Goal: Information Seeking & Learning: Check status

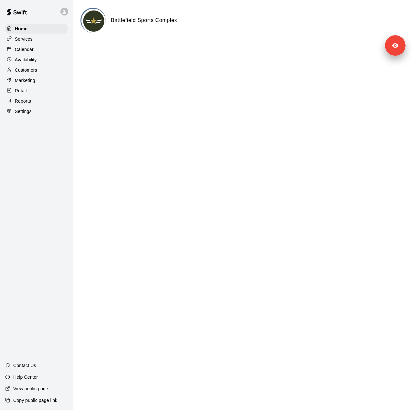
click at [30, 115] on p "Settings" at bounding box center [23, 111] width 17 height 6
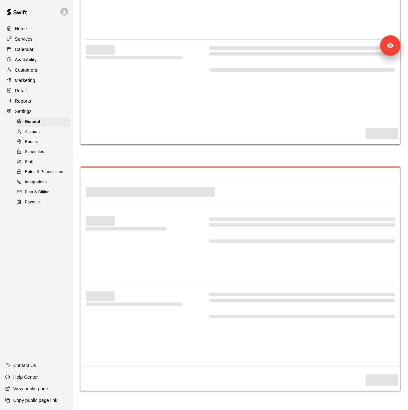
select select "**"
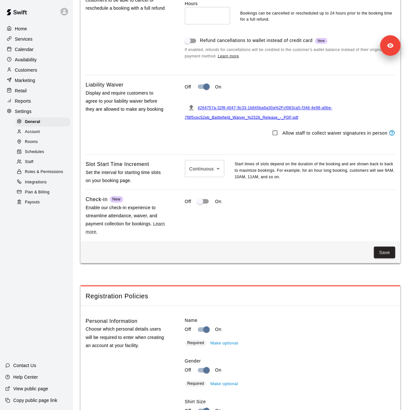
scroll to position [471, 0]
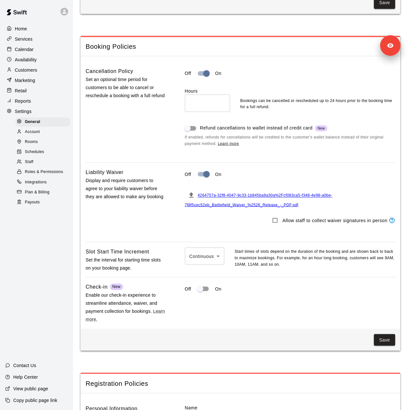
click at [39, 167] on div "Staff" at bounding box center [42, 162] width 55 height 9
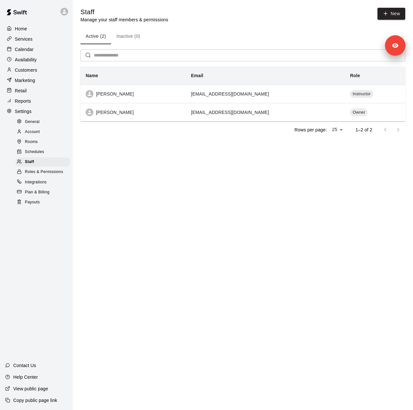
click at [43, 73] on div "Customers" at bounding box center [36, 70] width 62 height 10
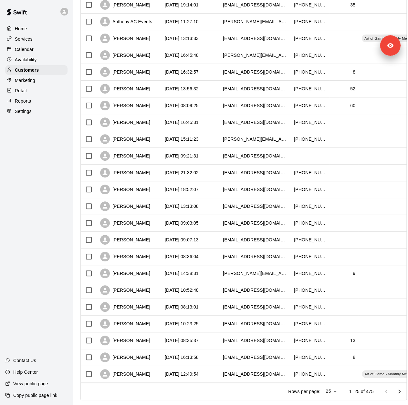
scroll to position [158, 0]
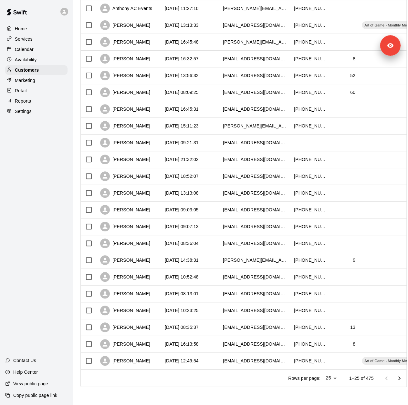
click at [34, 36] on div "Services" at bounding box center [36, 39] width 62 height 10
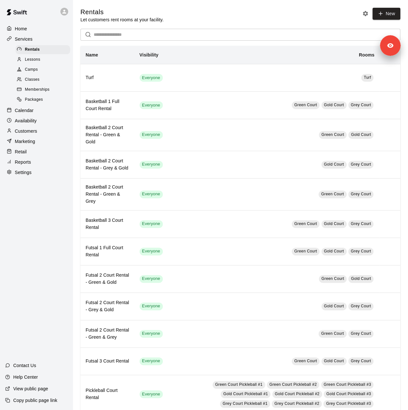
click at [45, 93] on span "Memberships" at bounding box center [37, 90] width 25 height 6
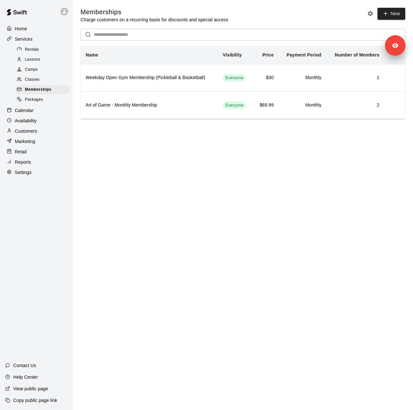
click at [28, 145] on p "Marketing" at bounding box center [25, 141] width 20 height 6
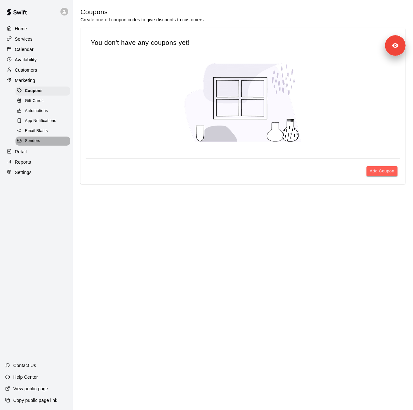
click at [38, 144] on span "Senders" at bounding box center [32, 141] width 15 height 6
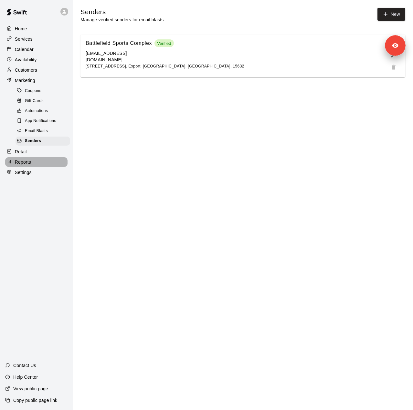
click at [47, 167] on div "Reports" at bounding box center [36, 162] width 62 height 10
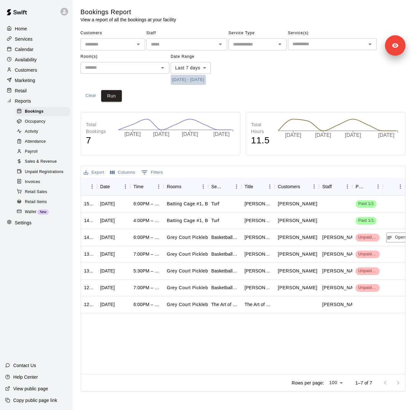
click at [205, 81] on button "10/3/2025 - 10/10/2025" at bounding box center [187, 80] width 35 height 10
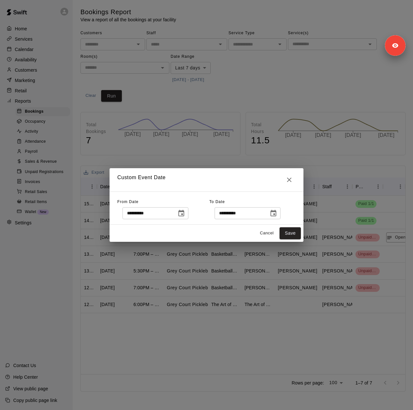
click at [184, 214] on icon "Choose date, selected date is Oct 3, 2025" at bounding box center [181, 213] width 6 height 6
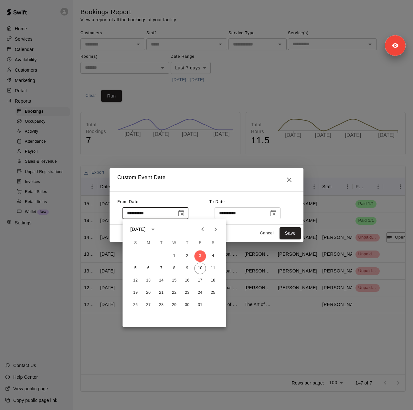
click at [201, 234] on button "Previous month" at bounding box center [202, 229] width 13 height 13
click at [172, 291] on button "25" at bounding box center [174, 293] width 12 height 12
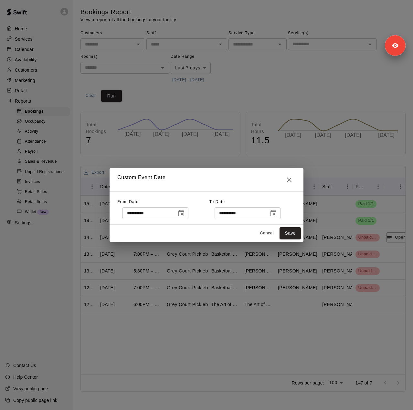
type input "**********"
click at [277, 216] on icon "Choose date, selected date is Oct 10, 2025" at bounding box center [273, 214] width 8 height 8
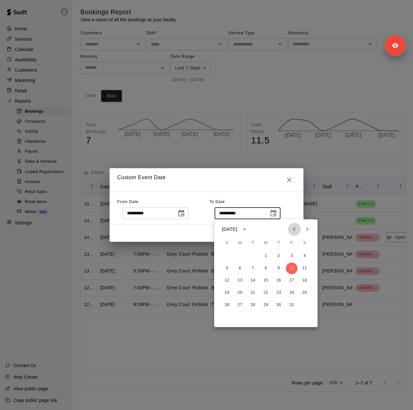
click at [294, 227] on icon "Previous month" at bounding box center [294, 229] width 8 height 8
click at [307, 228] on icon "Next month" at bounding box center [307, 229] width 8 height 8
click at [253, 294] on button "23" at bounding box center [253, 293] width 12 height 12
type input "**********"
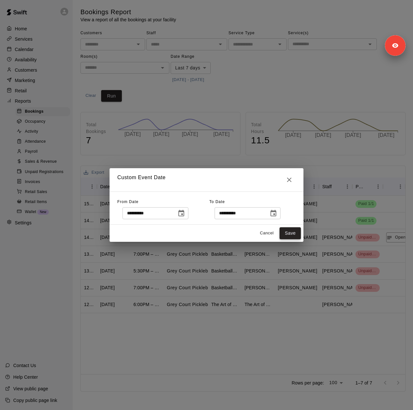
click at [288, 236] on button "Save" at bounding box center [289, 233] width 21 height 12
type input "******"
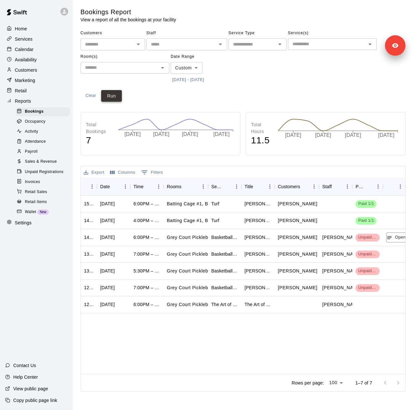
click at [114, 96] on button "Run" at bounding box center [111, 96] width 21 height 12
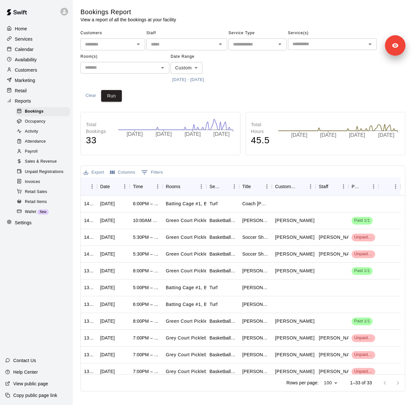
click at [205, 78] on button "6/25/2025 - 9/23/2025" at bounding box center [187, 80] width 35 height 10
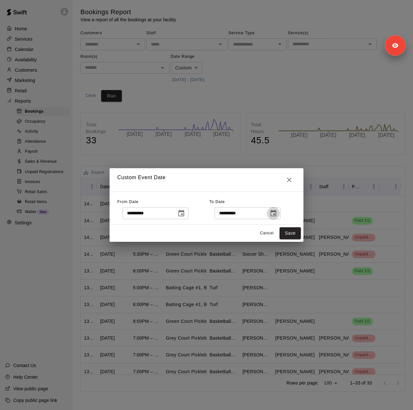
click at [276, 211] on icon "Choose date, selected date is Sep 23, 2025" at bounding box center [273, 213] width 6 height 6
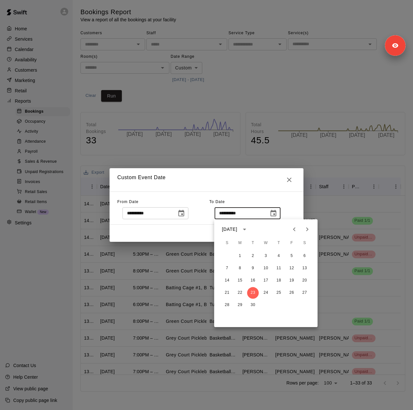
click at [309, 230] on icon "Next month" at bounding box center [307, 229] width 8 height 8
click at [290, 268] on button "10" at bounding box center [292, 268] width 12 height 12
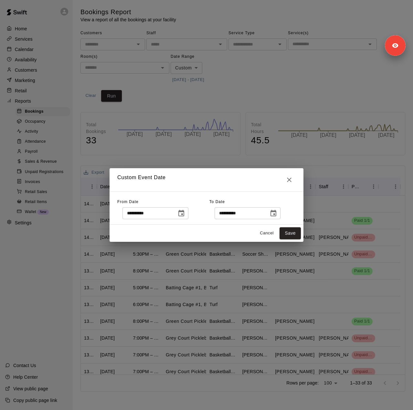
type input "**********"
click at [289, 232] on button "Save" at bounding box center [289, 233] width 21 height 12
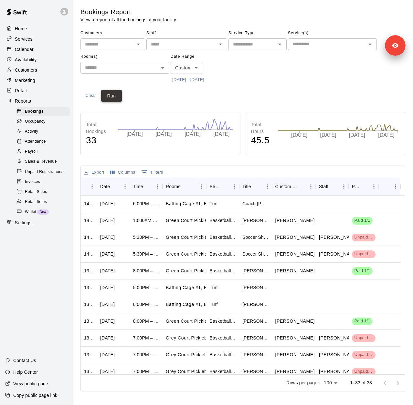
click at [116, 98] on button "Run" at bounding box center [111, 96] width 21 height 12
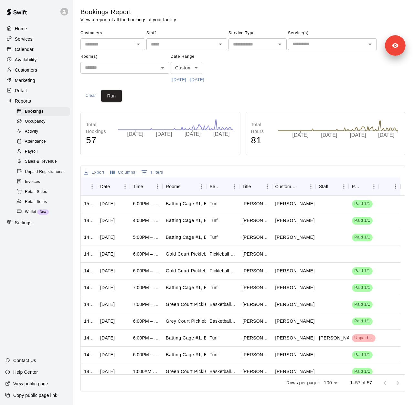
click at [48, 165] on span "Sales & Revenue" at bounding box center [41, 162] width 32 height 6
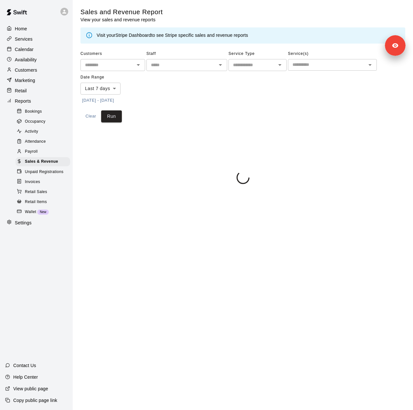
click at [116, 100] on button "[DATE] - [DATE]" at bounding box center [97, 101] width 35 height 10
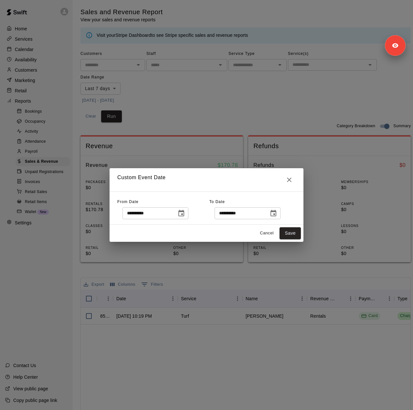
click at [185, 215] on icon "Choose date, selected date is Oct 3, 2025" at bounding box center [181, 214] width 8 height 8
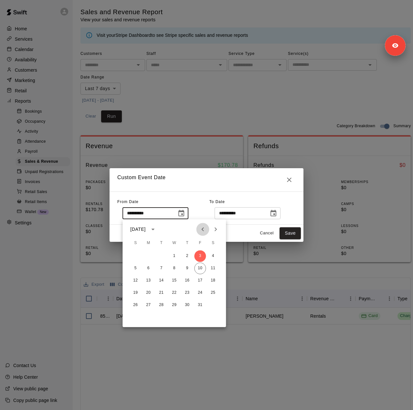
click at [202, 227] on icon "Previous month" at bounding box center [203, 229] width 8 height 8
click at [177, 293] on button "25" at bounding box center [174, 293] width 12 height 12
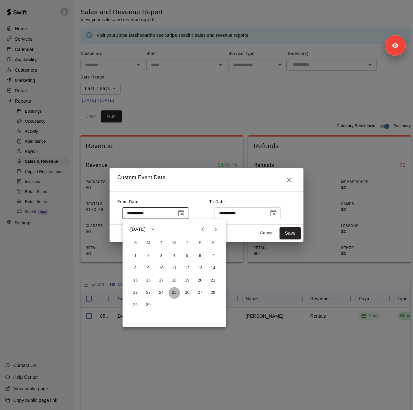
type input "**********"
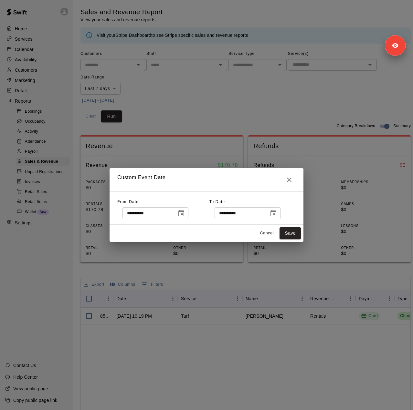
click at [277, 210] on icon "Choose date, selected date is Oct 10, 2025" at bounding box center [273, 214] width 8 height 8
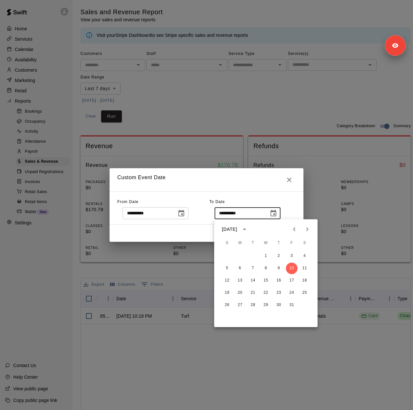
click at [297, 227] on icon "Previous month" at bounding box center [294, 229] width 8 height 8
click at [252, 293] on button "23" at bounding box center [253, 293] width 12 height 12
type input "**********"
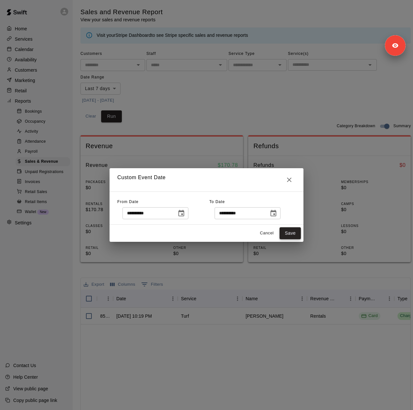
click at [288, 234] on button "Save" at bounding box center [289, 233] width 21 height 12
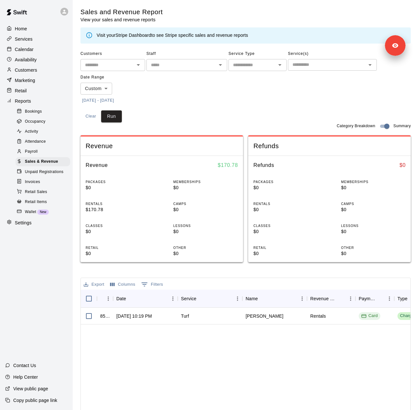
type input "******"
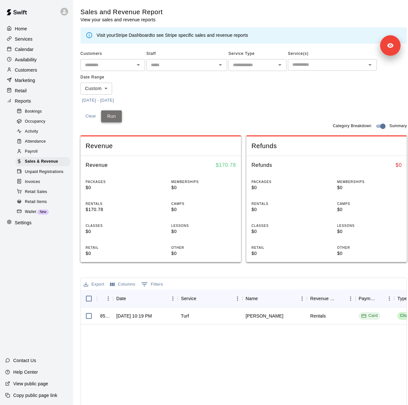
click at [112, 118] on button "Run" at bounding box center [111, 116] width 21 height 12
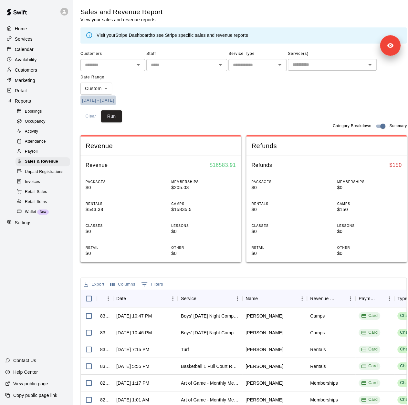
click at [116, 102] on button "6/25/2025 - 9/23/2025" at bounding box center [97, 101] width 35 height 10
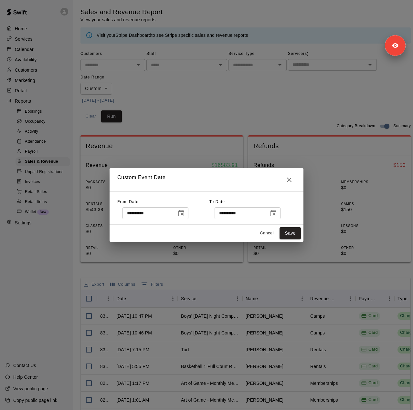
click at [276, 215] on icon "Choose date, selected date is Sep 23, 2025" at bounding box center [273, 213] width 6 height 6
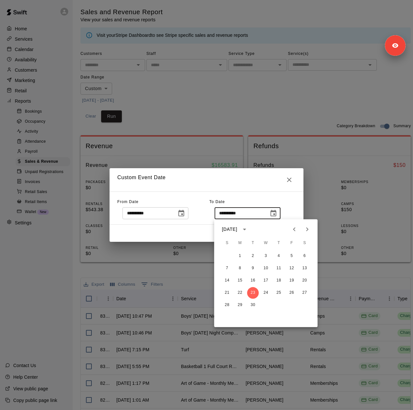
click at [309, 231] on icon "Next month" at bounding box center [307, 229] width 8 height 8
click at [291, 268] on button "10" at bounding box center [292, 268] width 12 height 12
type input "**********"
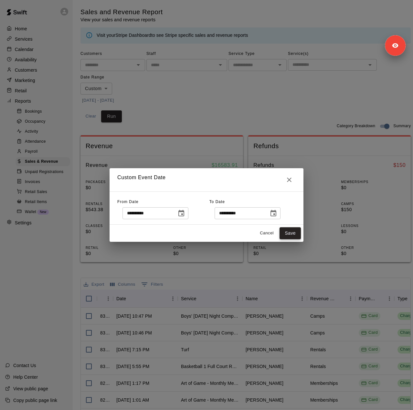
click at [290, 232] on button "Save" at bounding box center [289, 233] width 21 height 12
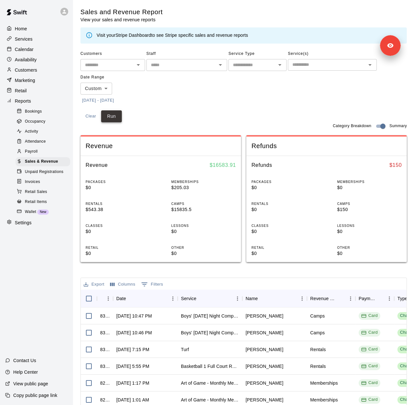
click at [110, 118] on button "Run" at bounding box center [111, 116] width 21 height 12
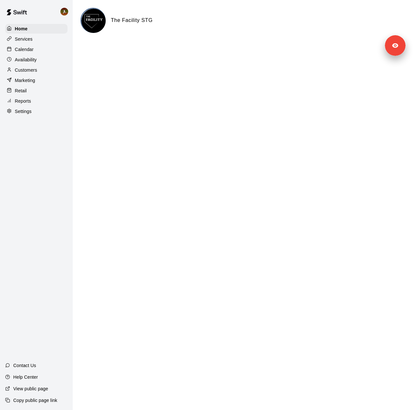
click at [25, 115] on p "Settings" at bounding box center [23, 111] width 17 height 6
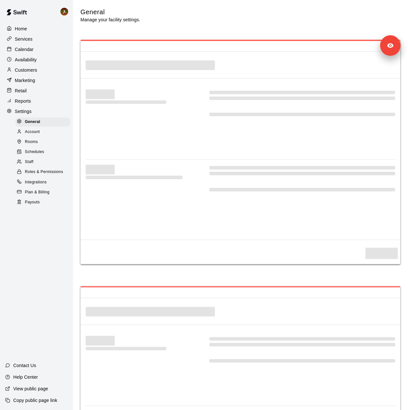
select select "**"
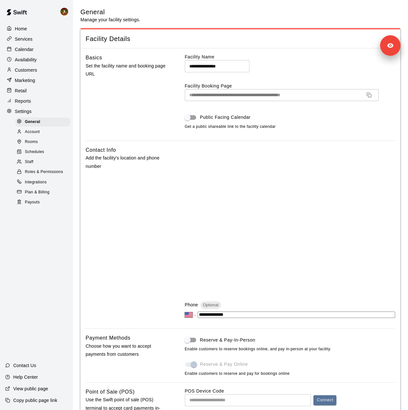
click at [43, 167] on div "Staff" at bounding box center [42, 162] width 55 height 9
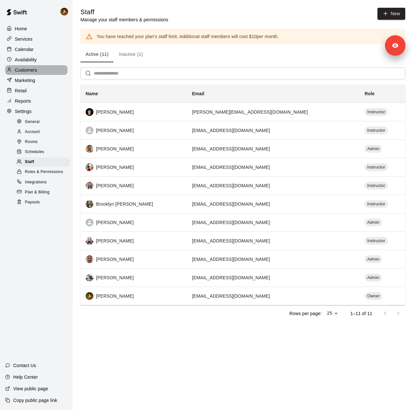
click at [34, 73] on p "Customers" at bounding box center [26, 70] width 22 height 6
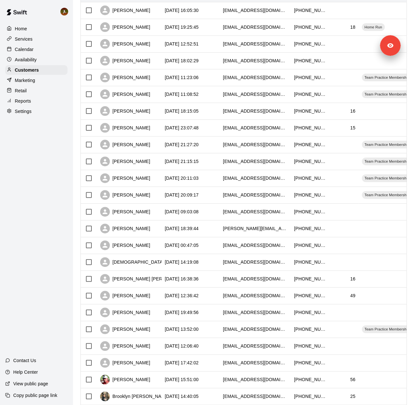
scroll to position [158, 0]
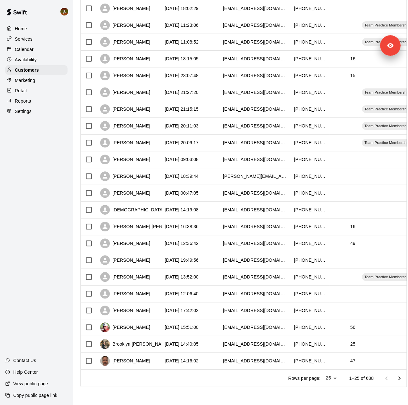
click at [28, 42] on p "Services" at bounding box center [24, 39] width 18 height 6
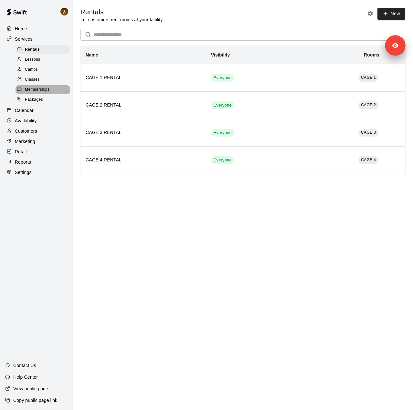
click at [39, 92] on span "Memberships" at bounding box center [37, 90] width 25 height 6
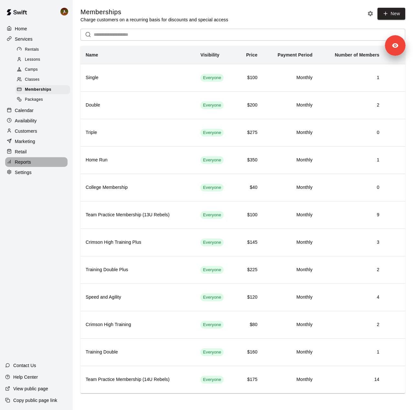
click at [43, 166] on div "Reports" at bounding box center [36, 162] width 62 height 10
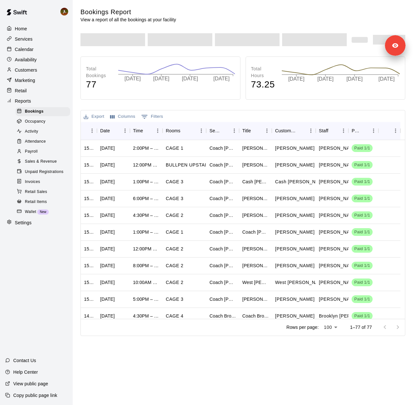
click at [37, 82] on div "Marketing" at bounding box center [36, 81] width 62 height 10
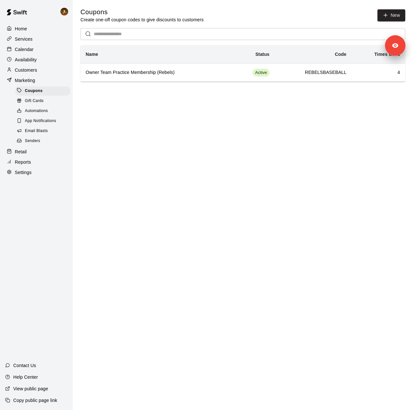
click at [38, 144] on span "Senders" at bounding box center [32, 141] width 15 height 6
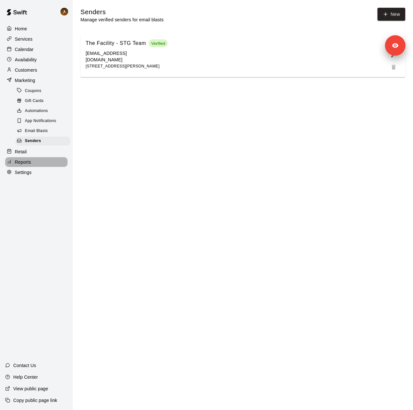
click at [36, 167] on div "Reports" at bounding box center [36, 162] width 62 height 10
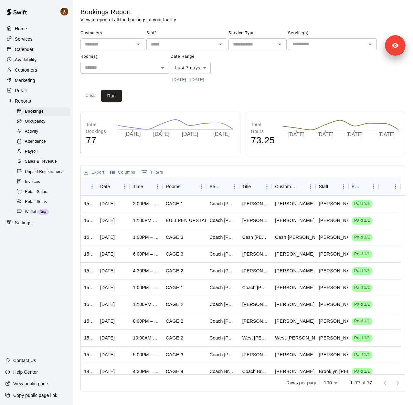
click at [190, 79] on button "10/3/2025 - 10/11/2025" at bounding box center [187, 80] width 35 height 10
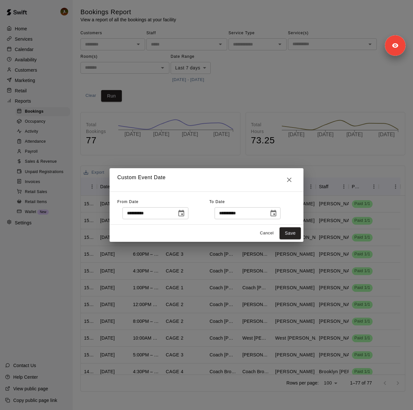
click at [185, 214] on icon "Choose date, selected date is Oct 3, 2025" at bounding box center [181, 214] width 8 height 8
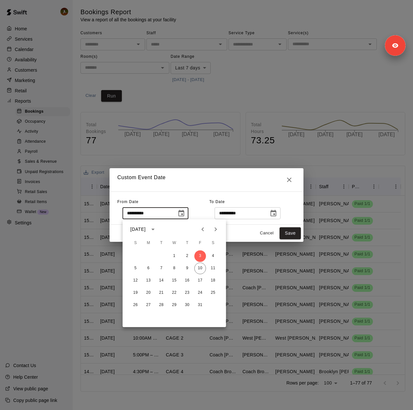
click at [200, 232] on icon "Previous month" at bounding box center [203, 229] width 8 height 8
drag, startPoint x: 177, startPoint y: 293, endPoint x: 212, endPoint y: 273, distance: 40.5
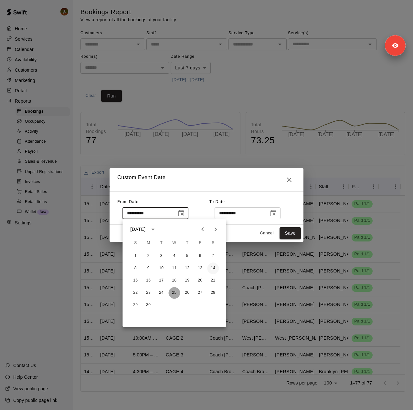
click at [177, 293] on button "25" at bounding box center [174, 293] width 12 height 12
type input "**********"
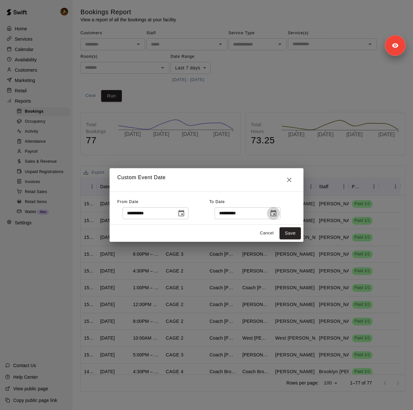
click at [276, 213] on icon "Choose date, selected date is Oct 11, 2025" at bounding box center [273, 213] width 6 height 6
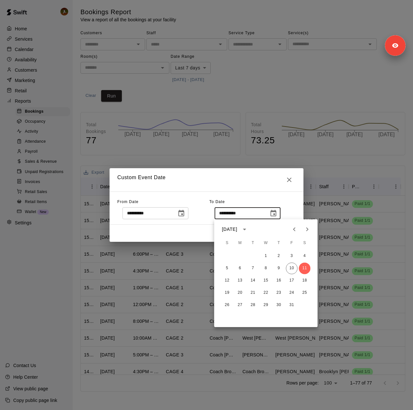
click at [294, 226] on icon "Previous month" at bounding box center [294, 229] width 8 height 8
click at [253, 293] on button "23" at bounding box center [253, 293] width 12 height 12
type input "**********"
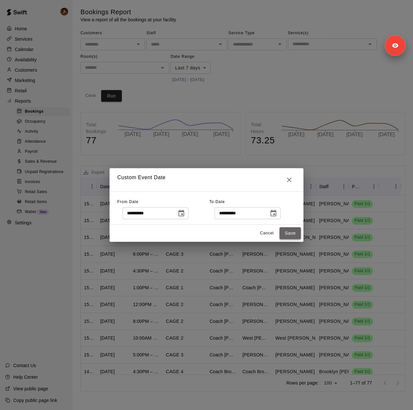
click at [286, 232] on button "Save" at bounding box center [289, 233] width 21 height 12
type input "******"
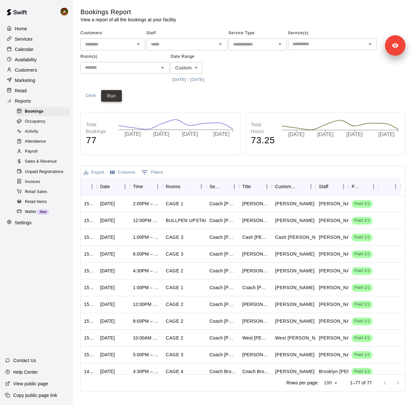
click at [111, 95] on button "Run" at bounding box center [111, 96] width 21 height 12
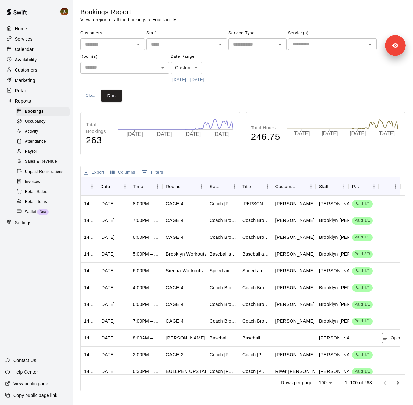
click at [206, 80] on button "6/25/2025 - 9/23/2025" at bounding box center [187, 80] width 35 height 10
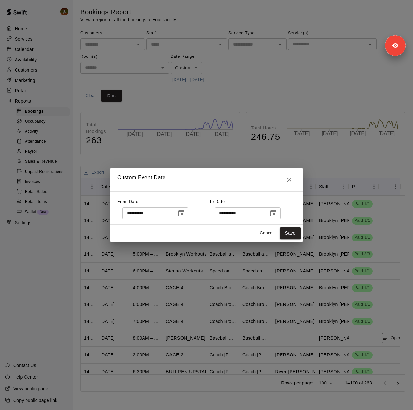
click at [277, 213] on icon "Choose date, selected date is Sep 23, 2025" at bounding box center [273, 214] width 8 height 8
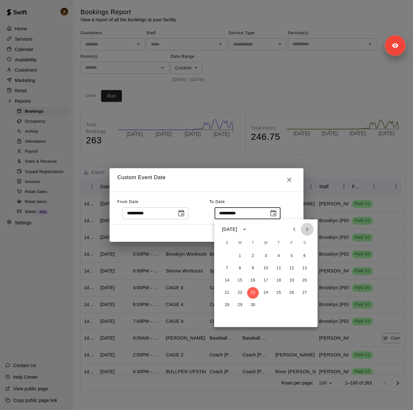
click at [306, 230] on icon "Next month" at bounding box center [307, 229] width 2 height 4
click at [290, 269] on button "10" at bounding box center [292, 268] width 12 height 12
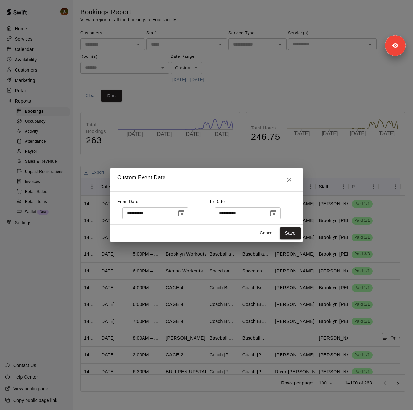
type input "**********"
click at [292, 231] on button "Save" at bounding box center [289, 233] width 21 height 12
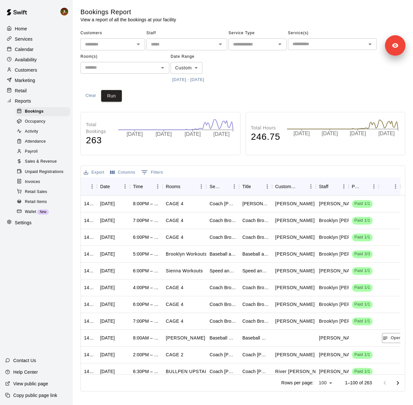
drag, startPoint x: 116, startPoint y: 95, endPoint x: 66, endPoint y: 88, distance: 50.1
click at [116, 94] on button "Run" at bounding box center [111, 96] width 21 height 12
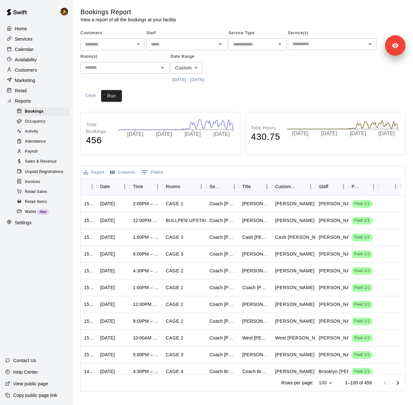
click at [49, 165] on span "Sales & Revenue" at bounding box center [41, 162] width 32 height 6
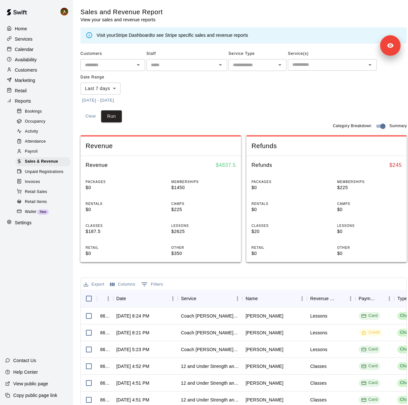
click at [116, 101] on button "[DATE] - [DATE]" at bounding box center [97, 101] width 35 height 10
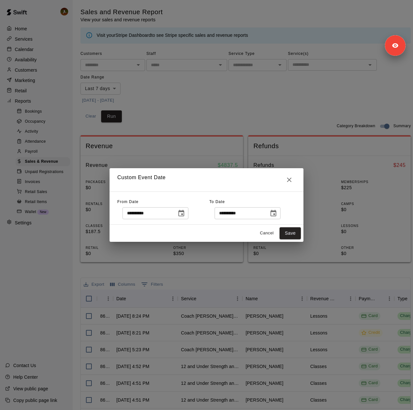
click at [184, 214] on icon "Choose date, selected date is Oct 3, 2025" at bounding box center [181, 213] width 6 height 6
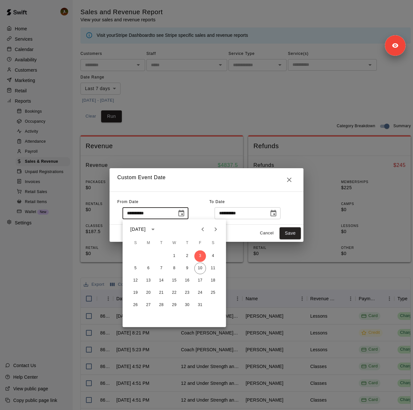
click at [202, 230] on icon "Previous month" at bounding box center [202, 229] width 2 height 4
click at [201, 231] on icon "Previous month" at bounding box center [203, 229] width 8 height 8
click at [174, 292] on button "25" at bounding box center [174, 293] width 12 height 12
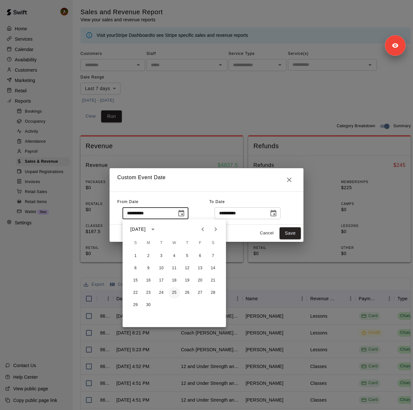
type input "**********"
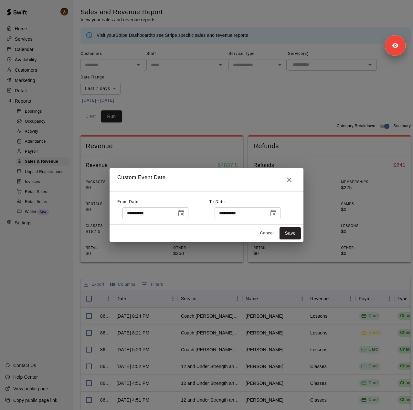
click at [276, 214] on icon "Choose date, selected date is Oct 11, 2025" at bounding box center [273, 213] width 6 height 6
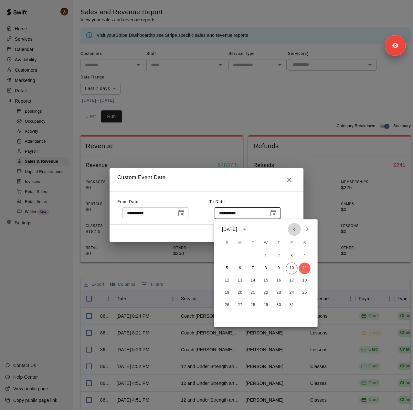
click at [295, 228] on icon "Previous month" at bounding box center [294, 229] width 8 height 8
click at [308, 228] on icon "Next month" at bounding box center [307, 229] width 8 height 8
click at [252, 294] on button "23" at bounding box center [253, 293] width 12 height 12
type input "**********"
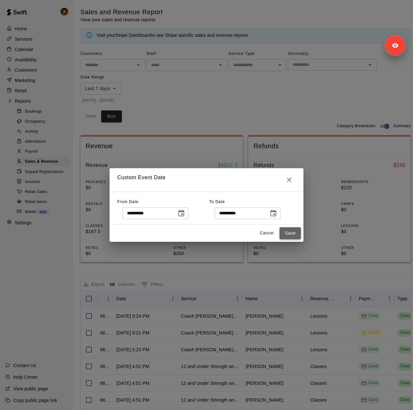
click at [292, 228] on button "Save" at bounding box center [289, 233] width 21 height 12
type input "******"
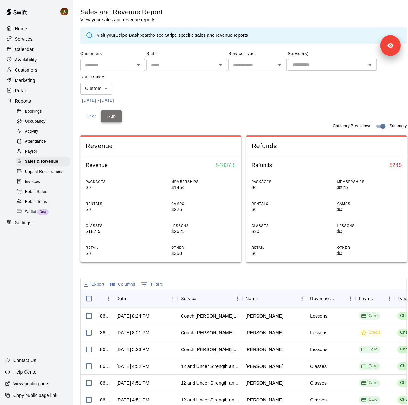
click at [109, 118] on button "Run" at bounding box center [111, 116] width 21 height 12
click at [116, 100] on button "6/25/2025 - 9/23/2025" at bounding box center [97, 101] width 35 height 10
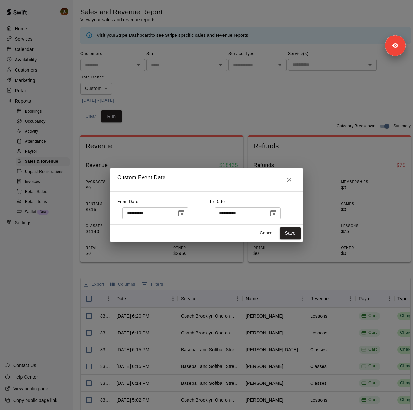
click at [277, 212] on icon "Choose date, selected date is Sep 23, 2025" at bounding box center [273, 214] width 8 height 8
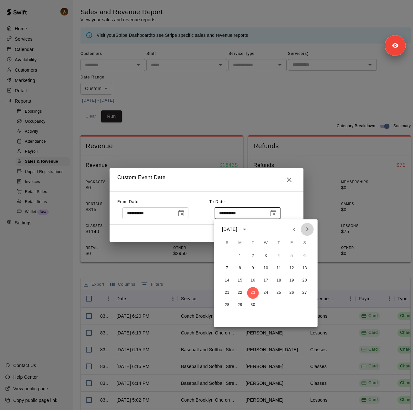
click at [307, 233] on icon "Next month" at bounding box center [307, 229] width 8 height 8
click at [289, 268] on button "10" at bounding box center [292, 268] width 12 height 12
type input "**********"
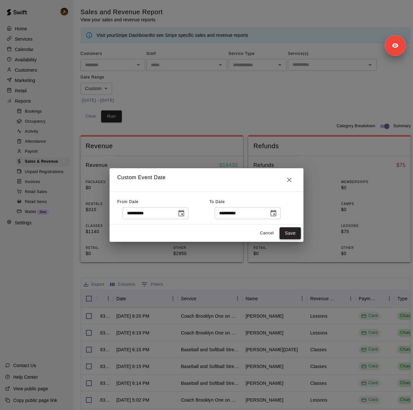
click at [287, 234] on button "Save" at bounding box center [289, 233] width 21 height 12
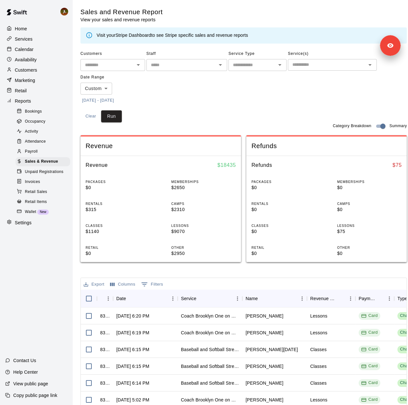
click at [122, 116] on div "Customers ​ Staff ​ Service Type ​ Service(s) ​ Date Range Custom ****** ​ 6/25…" at bounding box center [243, 86] width 326 height 74
click at [118, 116] on button "Run" at bounding box center [111, 116] width 21 height 12
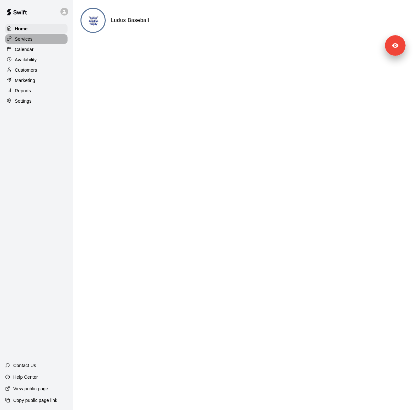
click at [46, 38] on div "Services" at bounding box center [36, 39] width 62 height 10
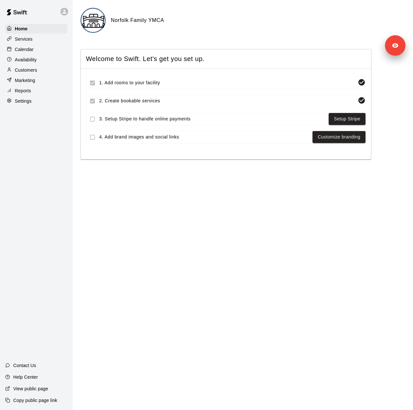
click at [28, 52] on p "Calendar" at bounding box center [24, 49] width 19 height 6
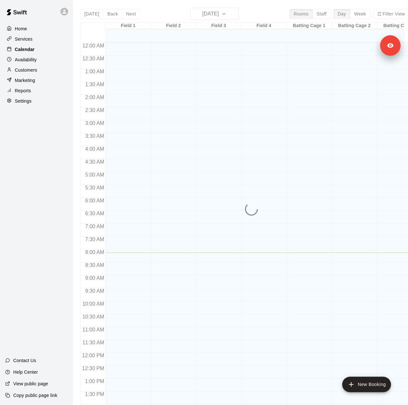
scroll to position [210, 0]
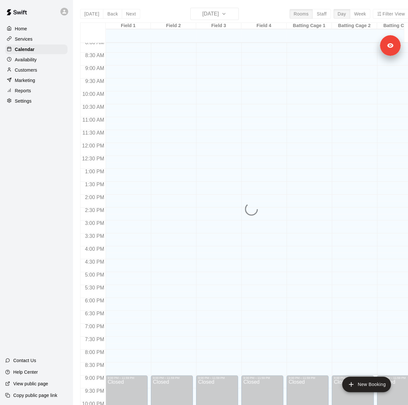
click at [15, 63] on p "Availability" at bounding box center [26, 60] width 22 height 6
click at [28, 71] on p "Customers" at bounding box center [26, 70] width 22 height 6
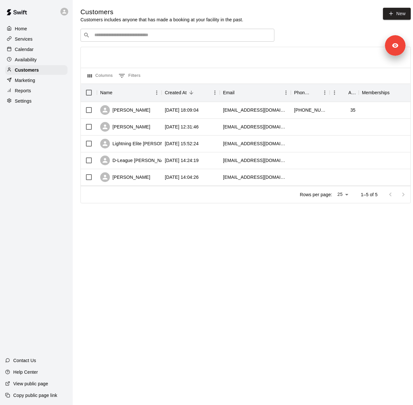
click at [26, 50] on p "Calendar" at bounding box center [24, 49] width 19 height 6
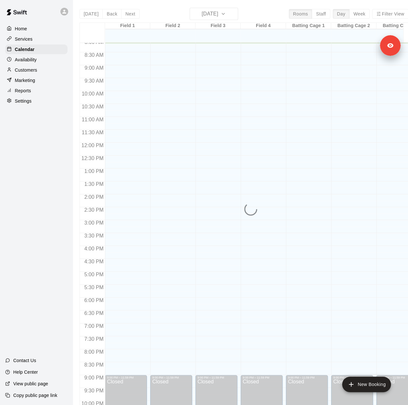
scroll to position [0, 13]
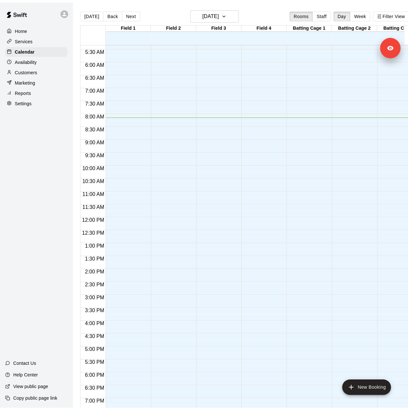
scroll to position [49, 0]
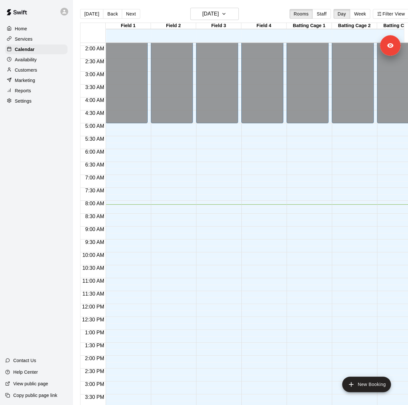
click at [33, 63] on p "Availability" at bounding box center [26, 60] width 22 height 6
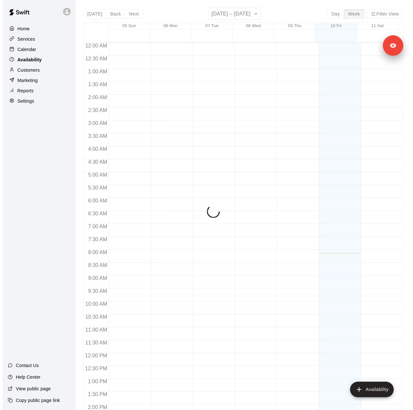
scroll to position [211, 0]
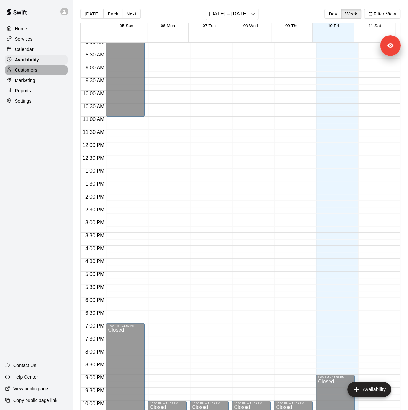
click at [30, 75] on div "Customers" at bounding box center [36, 70] width 62 height 10
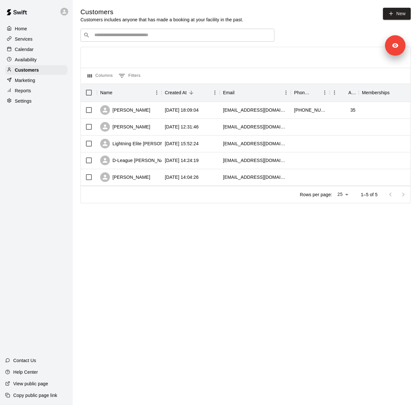
click at [30, 82] on p "Marketing" at bounding box center [25, 80] width 20 height 6
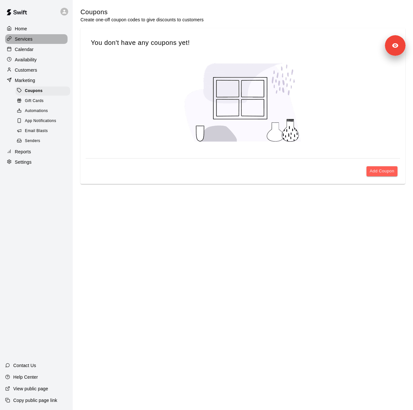
click at [28, 44] on div "Services" at bounding box center [36, 39] width 62 height 10
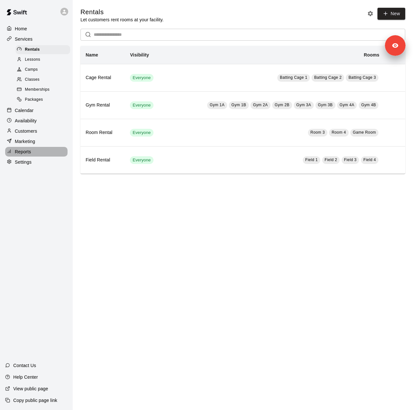
click at [34, 155] on div "Reports" at bounding box center [36, 152] width 62 height 10
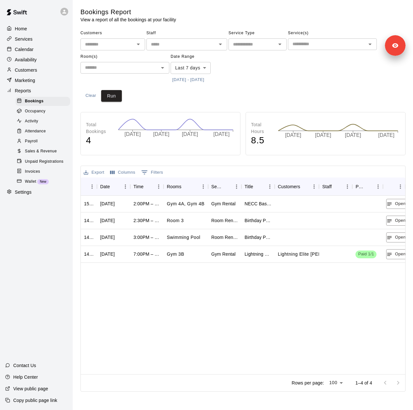
click at [203, 80] on button "[DATE] - [DATE]" at bounding box center [187, 80] width 35 height 10
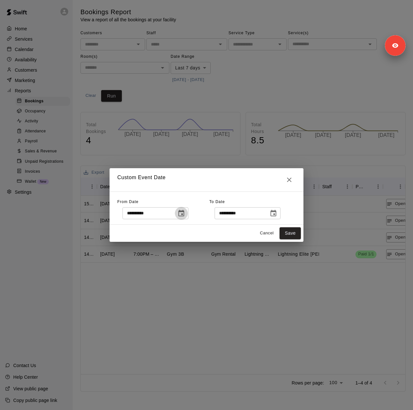
click at [185, 217] on icon "Choose date, selected date is Oct 3, 2025" at bounding box center [181, 214] width 8 height 8
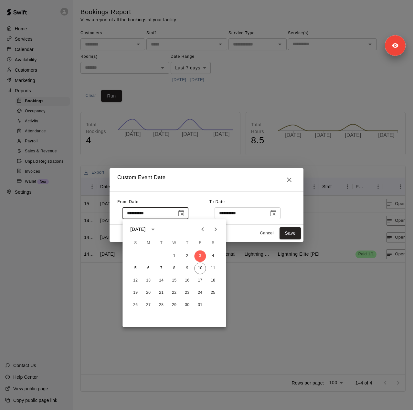
click at [206, 229] on icon "Previous month" at bounding box center [203, 229] width 8 height 8
click at [161, 294] on button "24" at bounding box center [161, 293] width 12 height 12
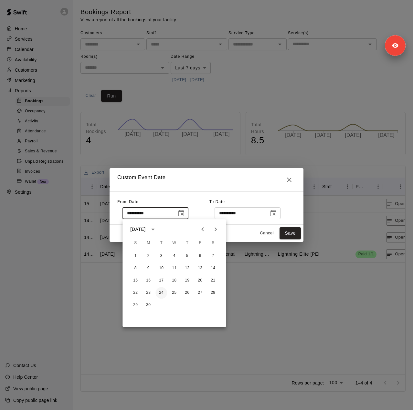
type input "**********"
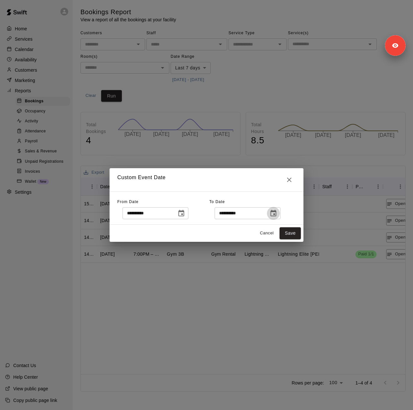
click at [277, 215] on icon "Choose date, selected date is Oct 11, 2025" at bounding box center [273, 214] width 8 height 8
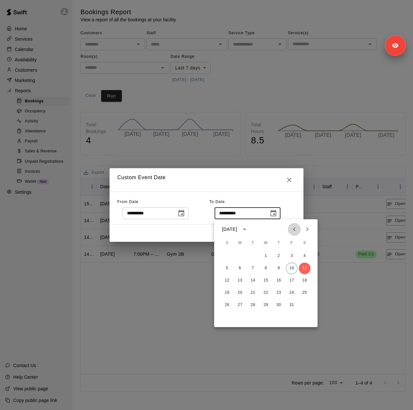
click at [297, 230] on icon "Previous month" at bounding box center [294, 229] width 8 height 8
click at [237, 290] on button "22" at bounding box center [240, 293] width 12 height 12
type input "**********"
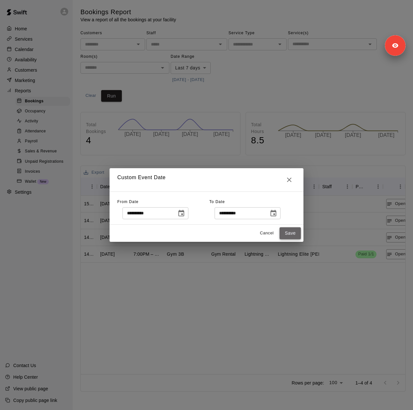
click at [288, 235] on button "Save" at bounding box center [289, 233] width 21 height 12
type input "******"
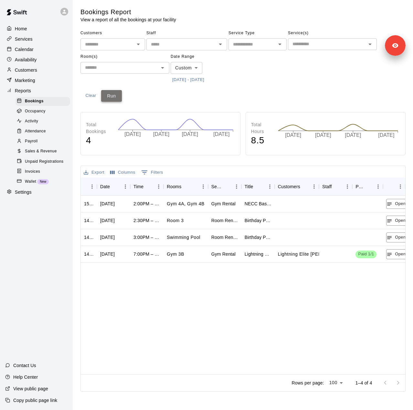
click at [114, 96] on button "Run" at bounding box center [111, 96] width 21 height 12
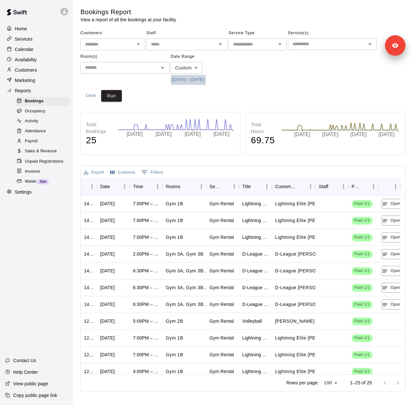
click at [197, 81] on button "[DATE] - [DATE]" at bounding box center [187, 80] width 35 height 10
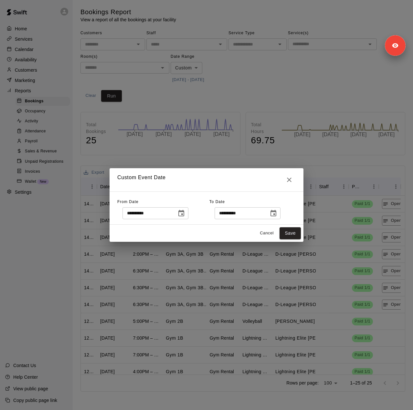
click at [277, 213] on icon "Choose date, selected date is Sep 22, 2025" at bounding box center [273, 214] width 8 height 8
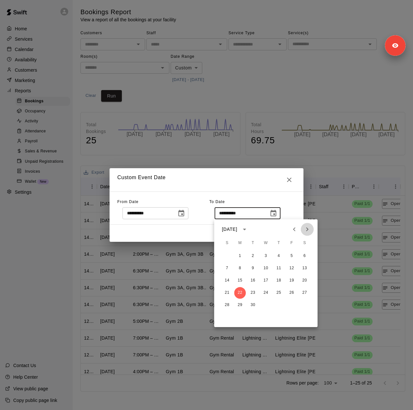
click at [307, 232] on icon "Next month" at bounding box center [307, 229] width 8 height 8
click at [292, 270] on button "10" at bounding box center [292, 268] width 12 height 12
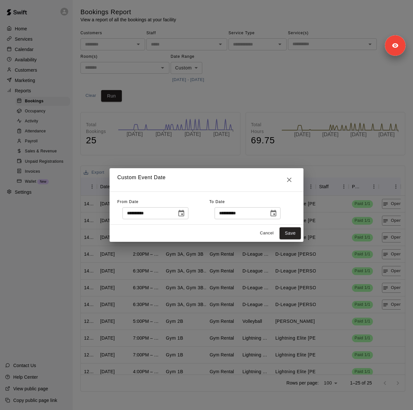
type input "**********"
click at [292, 238] on button "Save" at bounding box center [289, 233] width 21 height 12
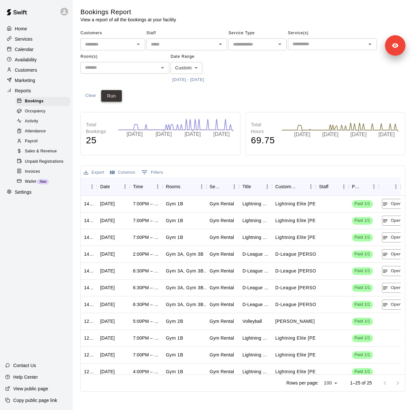
click at [117, 94] on button "Run" at bounding box center [111, 96] width 21 height 12
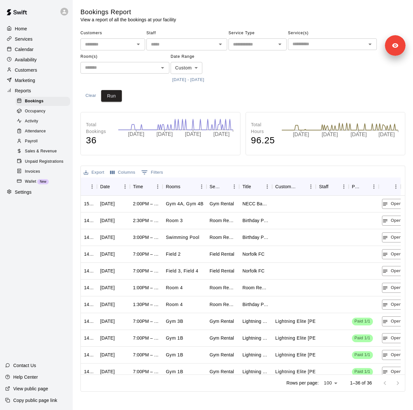
click at [38, 70] on div "Customers" at bounding box center [36, 70] width 62 height 10
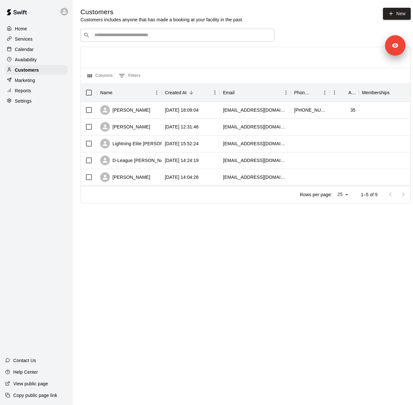
click at [29, 104] on p "Settings" at bounding box center [23, 101] width 17 height 6
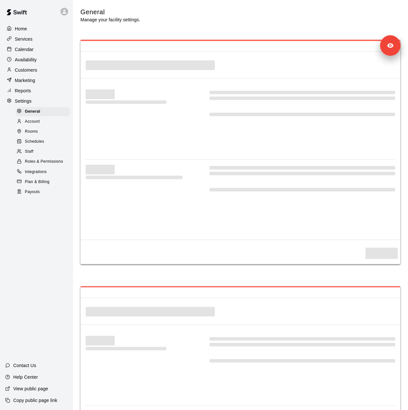
select select "**"
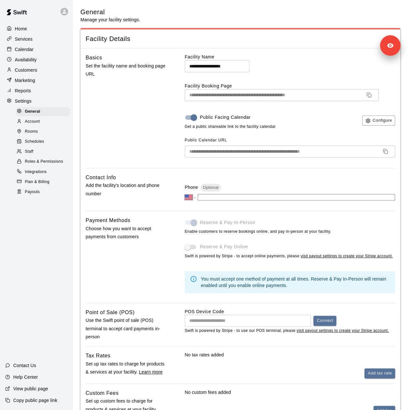
click at [28, 155] on span "Staff" at bounding box center [29, 152] width 8 height 6
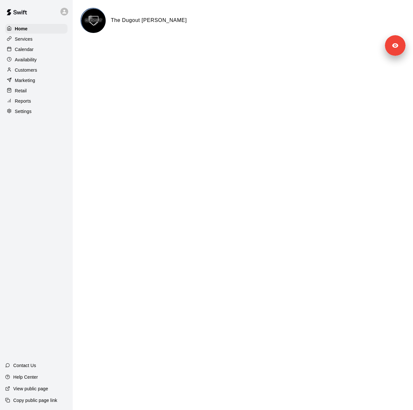
click at [38, 116] on div "Settings" at bounding box center [36, 112] width 62 height 10
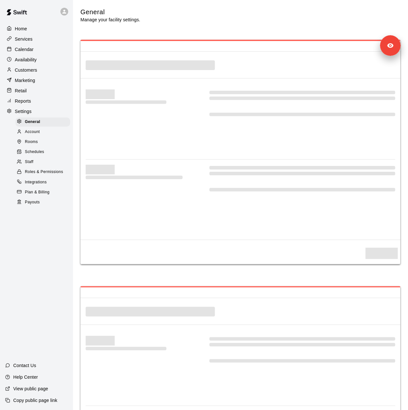
select select "**"
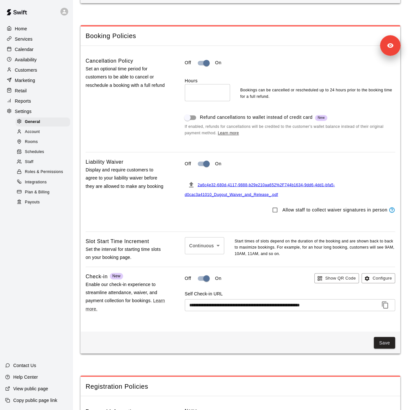
scroll to position [458, 0]
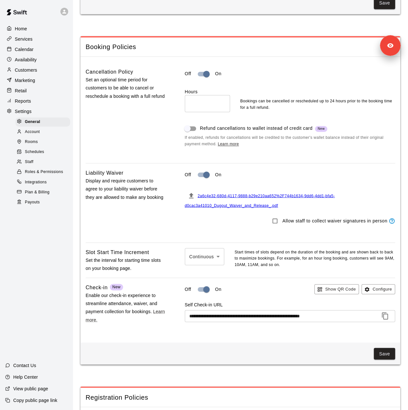
click at [37, 167] on div "Staff" at bounding box center [42, 162] width 55 height 9
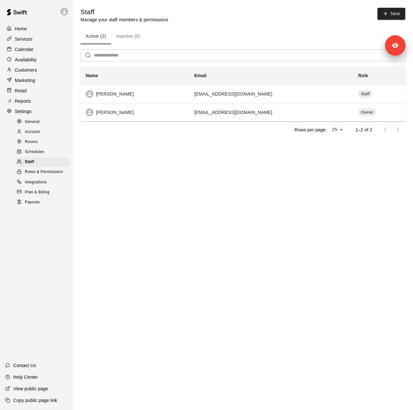
click at [29, 71] on p "Customers" at bounding box center [26, 70] width 22 height 6
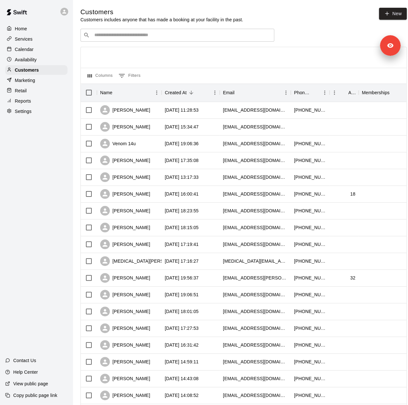
scroll to position [158, 0]
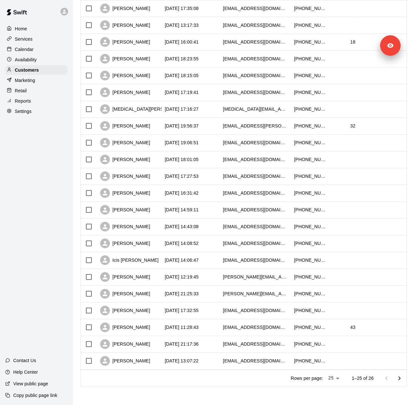
click at [31, 40] on p "Services" at bounding box center [24, 39] width 18 height 6
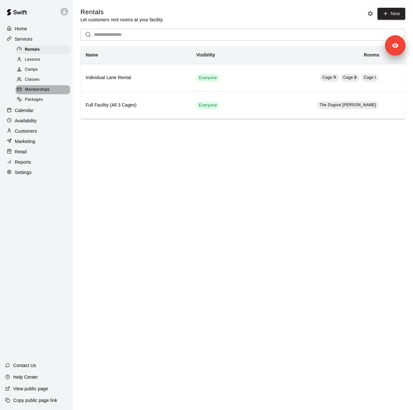
click at [46, 93] on span "Memberships" at bounding box center [37, 90] width 25 height 6
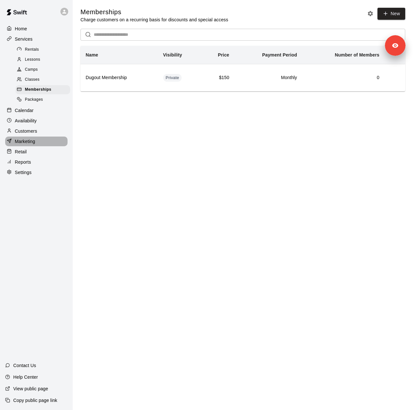
click at [34, 144] on p "Marketing" at bounding box center [25, 141] width 20 height 6
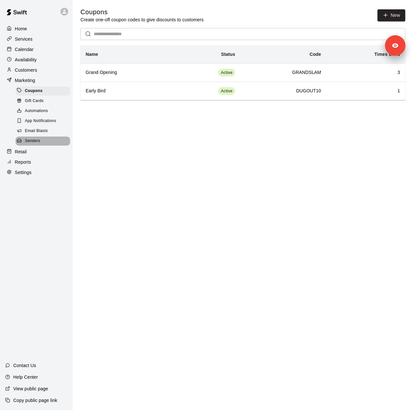
click at [38, 144] on span "Senders" at bounding box center [32, 141] width 15 height 6
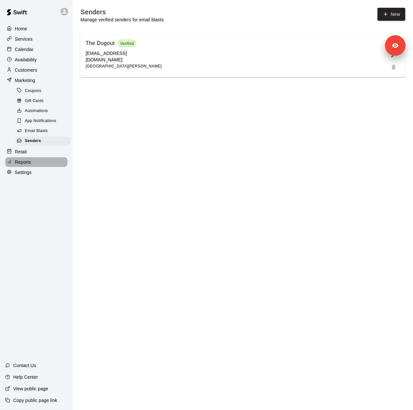
click at [38, 167] on div "Reports" at bounding box center [36, 162] width 62 height 10
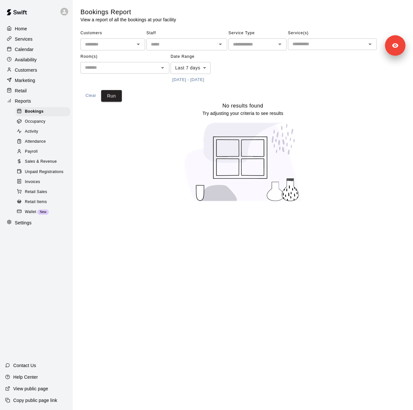
click at [205, 80] on button "10/3/2025 - 10/11/2025" at bounding box center [187, 80] width 35 height 10
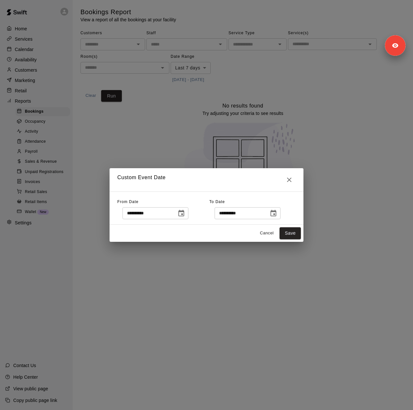
click at [185, 214] on icon "Choose date, selected date is Oct 3, 2025" at bounding box center [181, 214] width 8 height 8
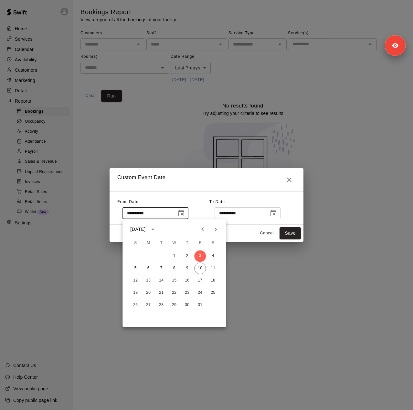
click at [207, 233] on button "Previous month" at bounding box center [202, 229] width 13 height 13
click at [200, 279] on button "20" at bounding box center [200, 281] width 12 height 12
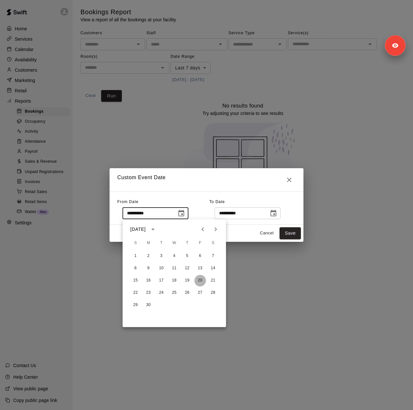
type input "**********"
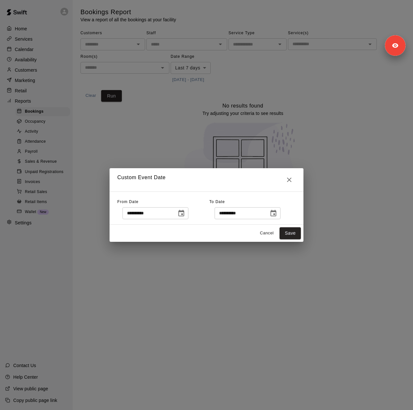
click at [277, 213] on icon "Choose date, selected date is Oct 11, 2025" at bounding box center [273, 214] width 8 height 8
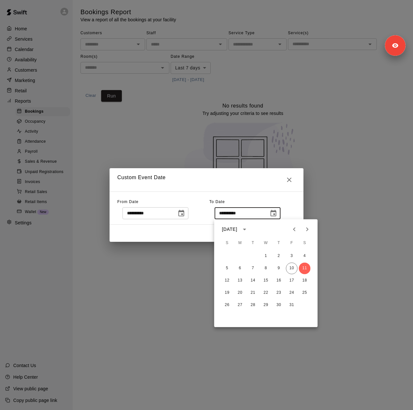
click at [295, 232] on icon "Previous month" at bounding box center [294, 229] width 8 height 8
click at [279, 279] on button "18" at bounding box center [279, 281] width 12 height 12
type input "**********"
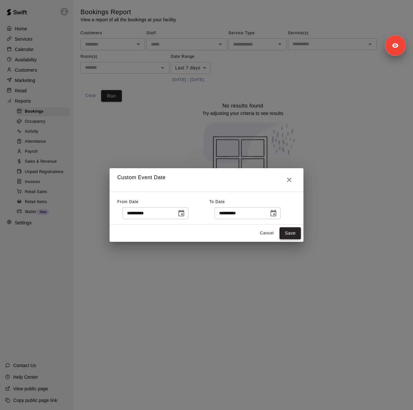
click at [291, 232] on button "Save" at bounding box center [289, 233] width 21 height 12
type input "******"
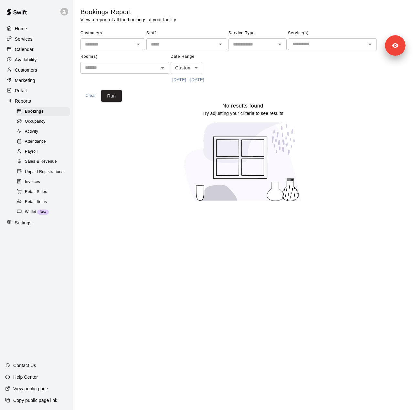
click at [122, 100] on div "Customers ​ Staff ​ Service Type ​ Service(s) ​ Room(s) ​ Date Range Custom ***…" at bounding box center [242, 65] width 324 height 74
click at [110, 97] on button "Run" at bounding box center [111, 96] width 21 height 12
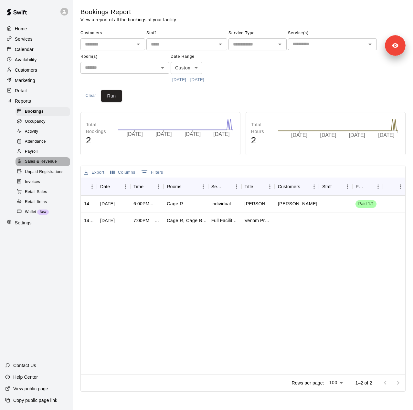
click at [41, 165] on span "Sales & Revenue" at bounding box center [41, 162] width 32 height 6
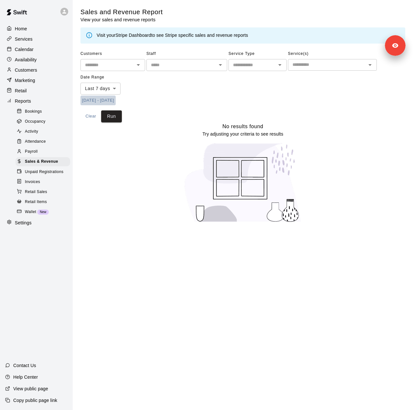
click at [116, 102] on button "10/3/2025 - 10/11/2025" at bounding box center [97, 101] width 35 height 10
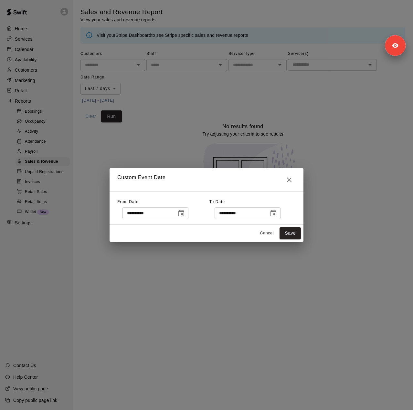
click at [184, 216] on icon "Choose date, selected date is Oct 3, 2025" at bounding box center [181, 213] width 6 height 6
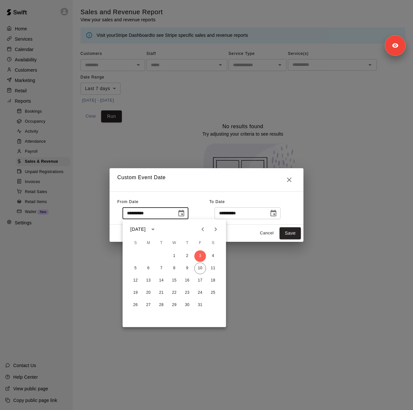
click at [207, 229] on button "Previous month" at bounding box center [202, 229] width 13 height 13
click at [201, 281] on button "20" at bounding box center [200, 281] width 12 height 12
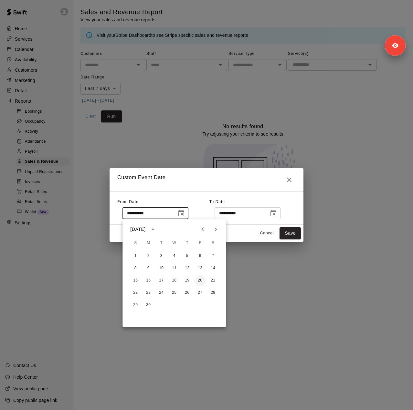
type input "**********"
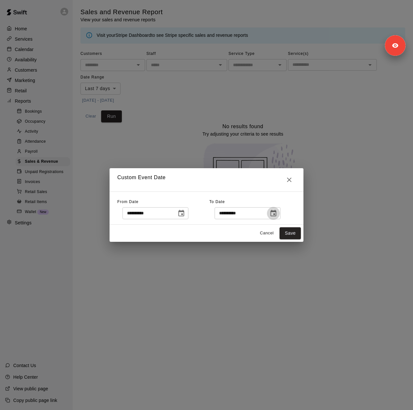
click at [277, 212] on icon "Choose date, selected date is Oct 11, 2025" at bounding box center [273, 214] width 8 height 8
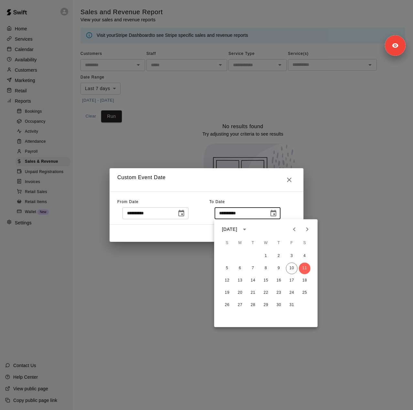
click at [293, 230] on icon "Previous month" at bounding box center [294, 229] width 2 height 4
click at [276, 281] on button "18" at bounding box center [279, 281] width 12 height 12
type input "**********"
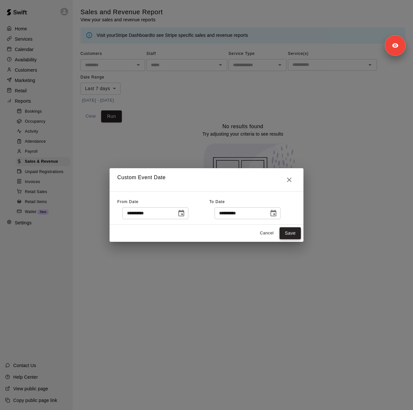
click at [289, 235] on button "Save" at bounding box center [289, 233] width 21 height 12
type input "******"
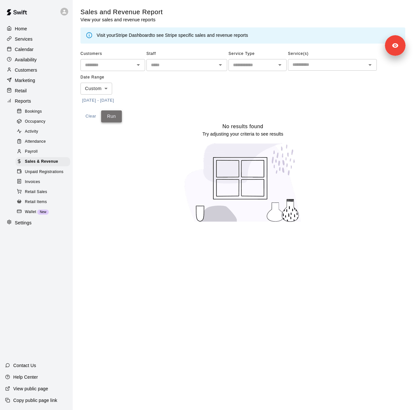
click at [114, 117] on button "Run" at bounding box center [111, 116] width 21 height 12
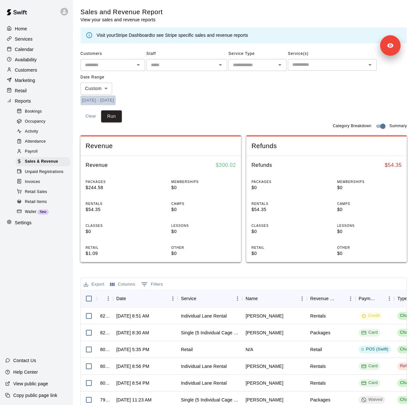
click at [116, 97] on button "6/20/2025 - 9/18/2025" at bounding box center [97, 101] width 35 height 10
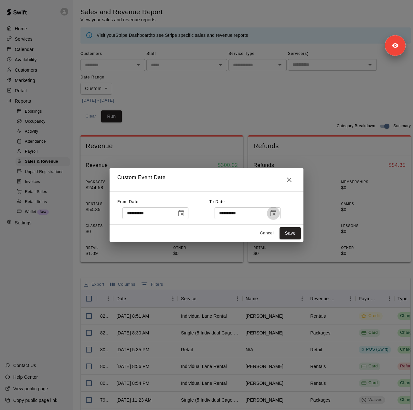
click at [276, 216] on icon "Choose date, selected date is Sep 18, 2025" at bounding box center [273, 213] width 6 height 6
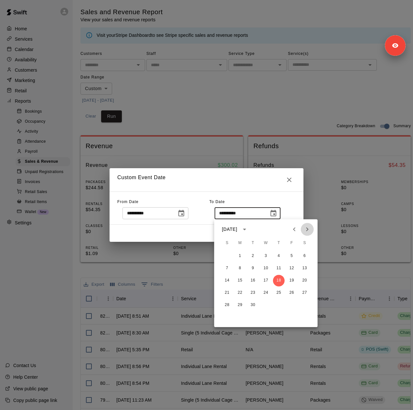
click at [309, 229] on icon "Next month" at bounding box center [307, 229] width 8 height 8
click at [290, 269] on button "10" at bounding box center [292, 268] width 12 height 12
type input "**********"
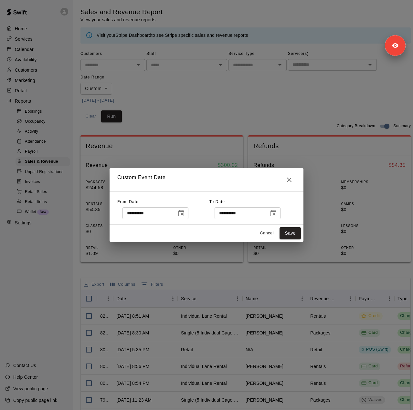
click at [291, 242] on div "Cancel Save" at bounding box center [206, 233] width 194 height 17
click at [290, 235] on button "Save" at bounding box center [289, 233] width 21 height 12
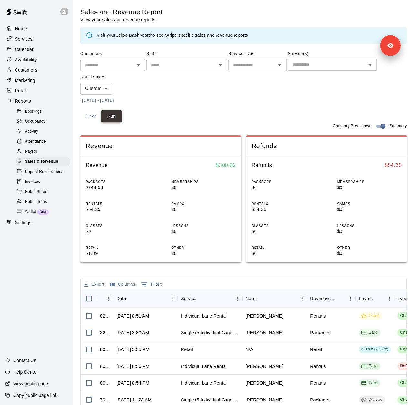
click at [117, 116] on button "Run" at bounding box center [111, 116] width 21 height 12
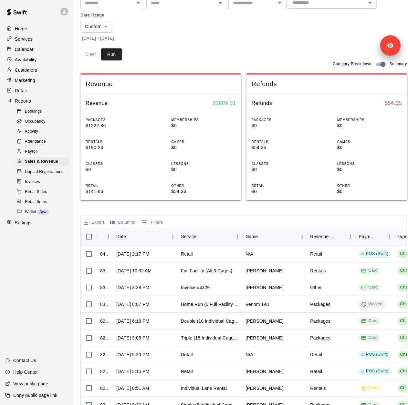
scroll to position [101, 0]
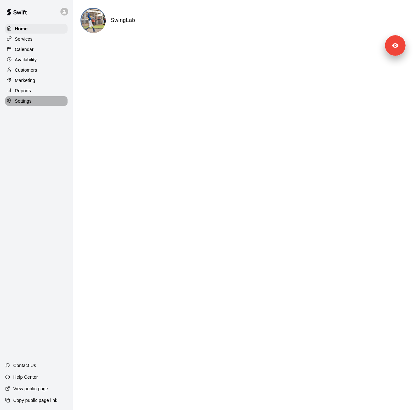
click at [35, 106] on div "Settings" at bounding box center [36, 101] width 62 height 10
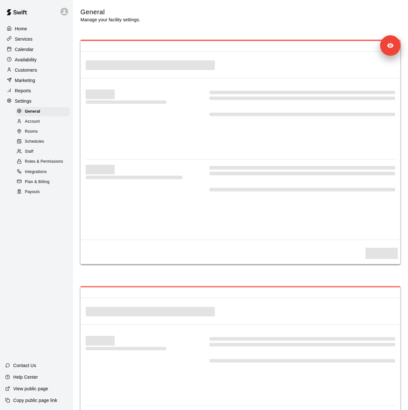
select select "**"
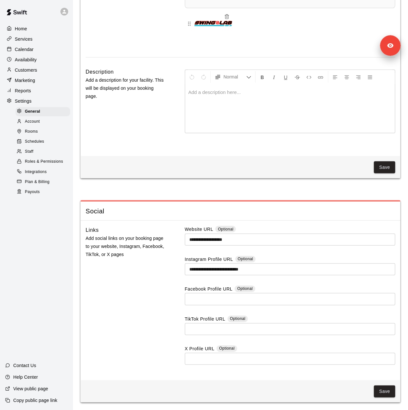
scroll to position [1684, 0]
click at [48, 156] on div "Staff" at bounding box center [42, 151] width 55 height 9
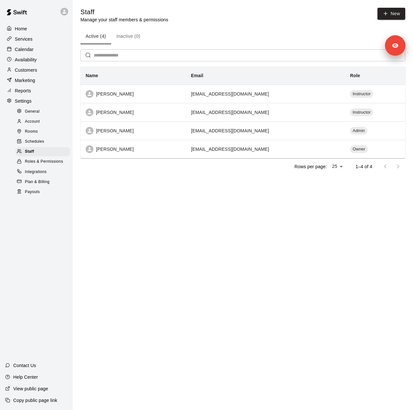
click at [42, 73] on div "Customers" at bounding box center [36, 70] width 62 height 10
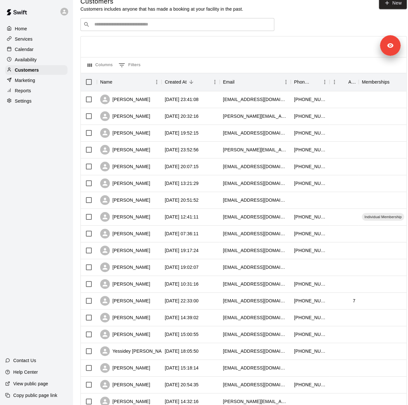
scroll to position [158, 0]
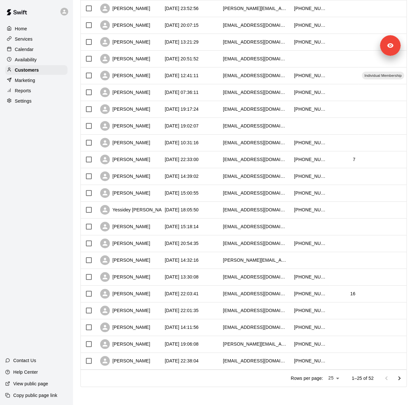
click at [38, 41] on div "Services" at bounding box center [36, 39] width 62 height 10
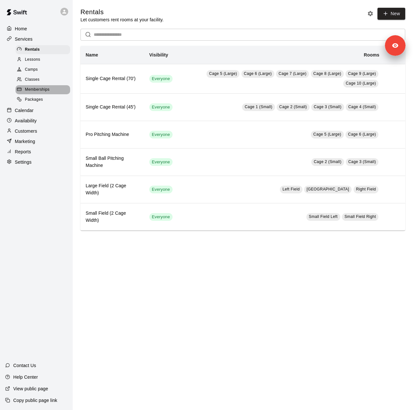
click at [46, 91] on span "Memberships" at bounding box center [37, 90] width 25 height 6
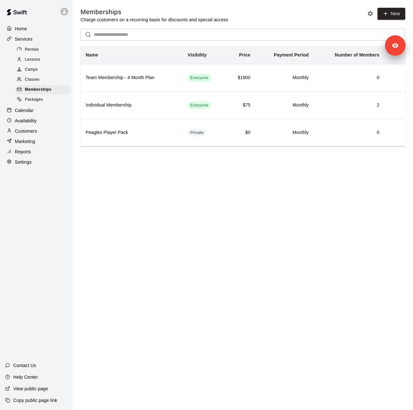
click at [28, 155] on p "Reports" at bounding box center [23, 152] width 16 height 6
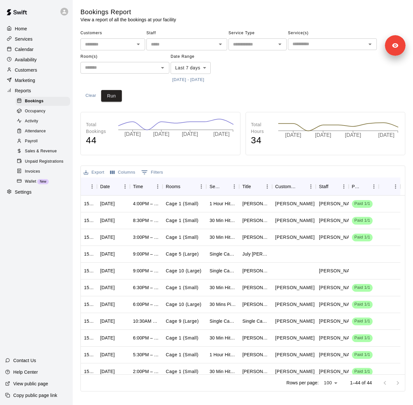
click at [189, 79] on button "10/3/2025 - 10/11/2025" at bounding box center [187, 80] width 35 height 10
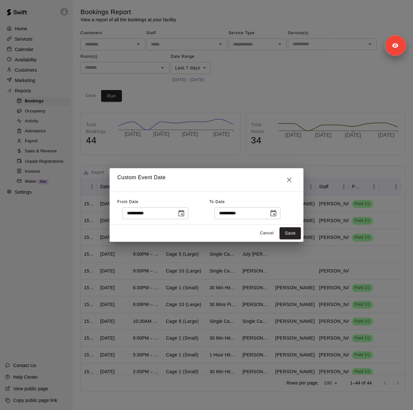
click at [184, 211] on icon "Choose date, selected date is Oct 3, 2025" at bounding box center [181, 213] width 6 height 6
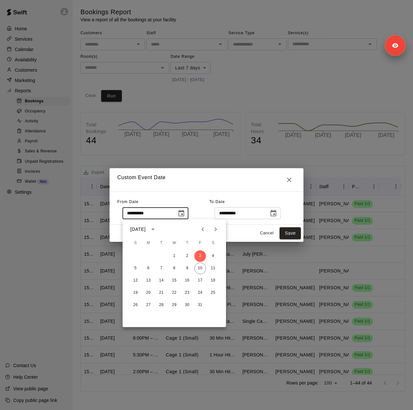
click at [202, 229] on icon "Previous month" at bounding box center [202, 229] width 2 height 4
click at [176, 290] on button "20" at bounding box center [174, 293] width 12 height 12
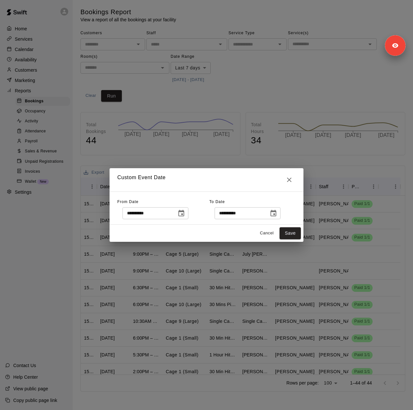
type input "**********"
click at [276, 211] on icon "Choose date, selected date is Oct 11, 2025" at bounding box center [273, 213] width 6 height 6
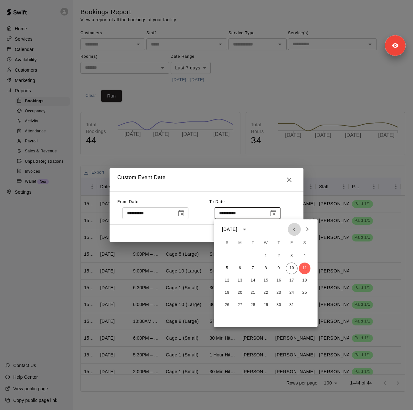
click at [293, 229] on icon "Previous month" at bounding box center [294, 229] width 8 height 8
click at [293, 279] on button "19" at bounding box center [292, 281] width 12 height 12
type input "**********"
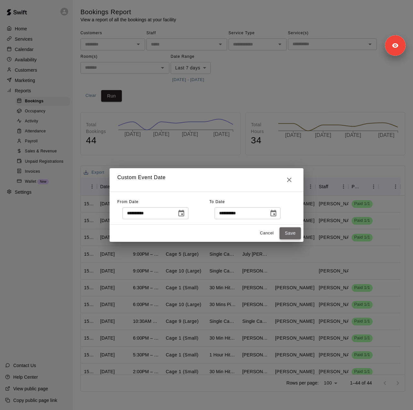
click at [291, 232] on button "Save" at bounding box center [289, 233] width 21 height 12
type input "******"
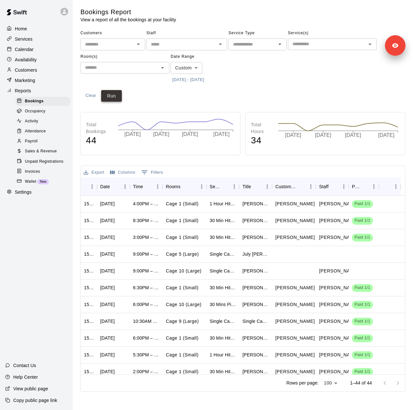
click at [113, 94] on button "Run" at bounding box center [111, 96] width 21 height 12
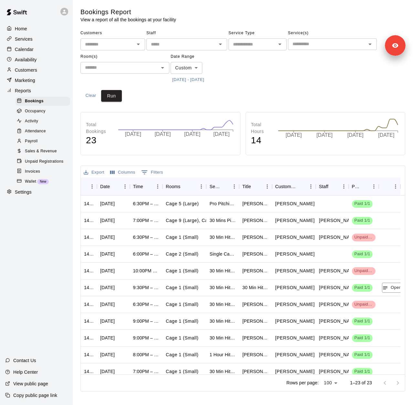
click at [196, 80] on button "8/20/2025 - 9/19/2025" at bounding box center [187, 80] width 35 height 10
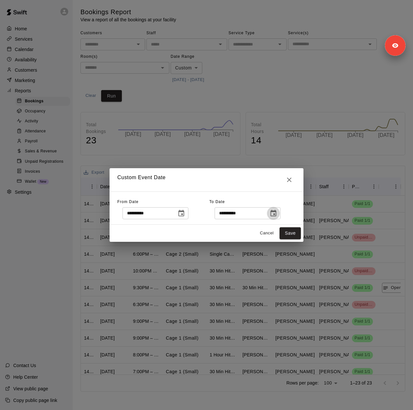
click at [280, 209] on button "Choose date, selected date is Sep 19, 2025" at bounding box center [273, 213] width 13 height 13
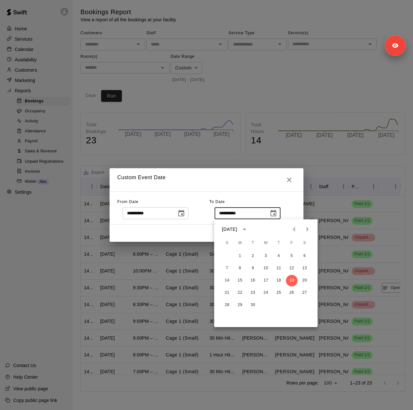
click at [310, 231] on icon "Next month" at bounding box center [307, 229] width 8 height 8
click at [292, 269] on button "10" at bounding box center [292, 268] width 12 height 12
type input "**********"
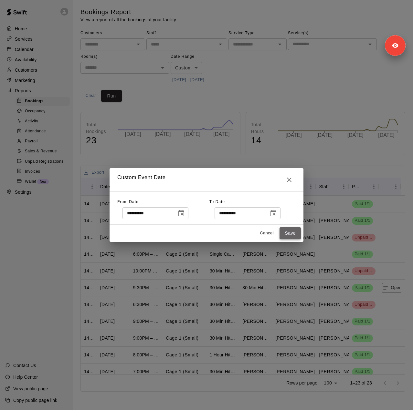
click at [290, 228] on button "Save" at bounding box center [289, 233] width 21 height 12
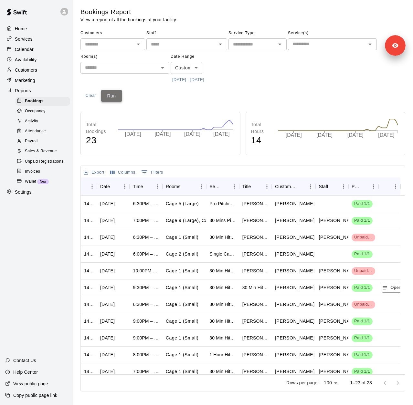
click at [116, 96] on button "Run" at bounding box center [111, 96] width 21 height 12
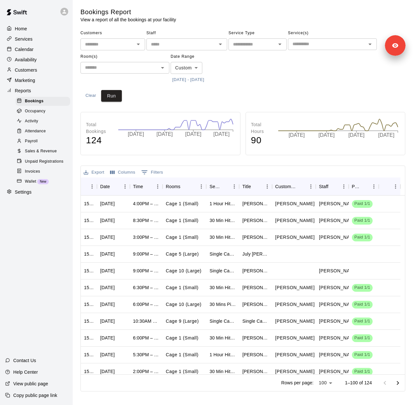
click at [37, 155] on span "Sales & Revenue" at bounding box center [41, 151] width 32 height 6
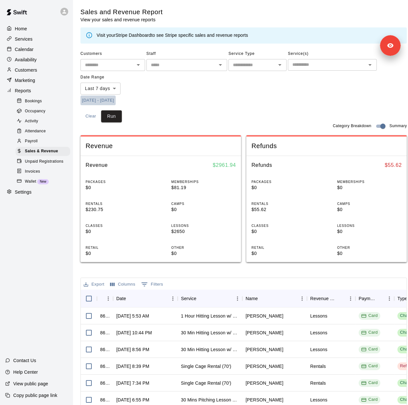
click at [116, 99] on button "10/3/2025 - 10/11/2025" at bounding box center [97, 101] width 35 height 10
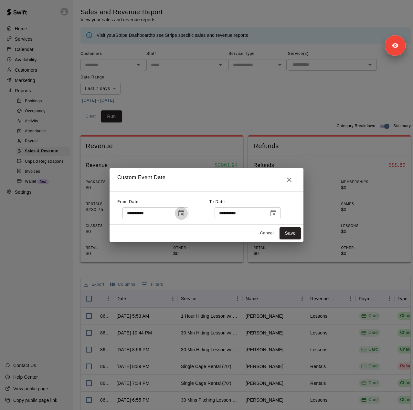
click at [185, 213] on icon "Choose date, selected date is Oct 3, 2025" at bounding box center [181, 214] width 8 height 8
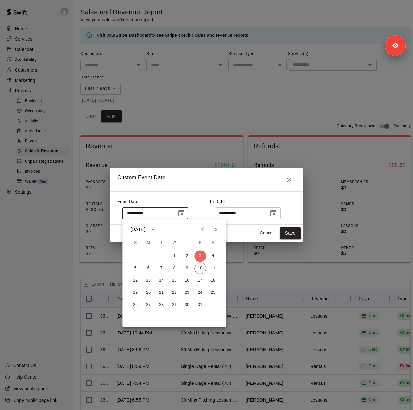
click at [203, 235] on button "Previous month" at bounding box center [202, 229] width 13 height 13
click at [203, 234] on button "Previous month" at bounding box center [202, 229] width 13 height 13
click at [176, 293] on button "20" at bounding box center [174, 293] width 12 height 12
type input "**********"
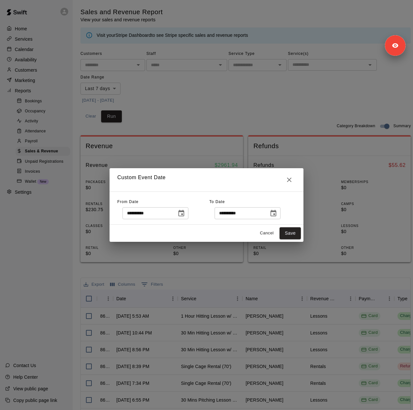
click at [276, 211] on icon "Choose date, selected date is Oct 11, 2025" at bounding box center [273, 213] width 6 height 6
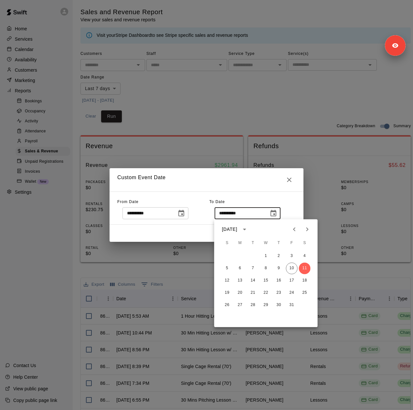
click at [294, 228] on icon "Previous month" at bounding box center [294, 229] width 8 height 8
click at [291, 280] on button "19" at bounding box center [292, 281] width 12 height 12
type input "**********"
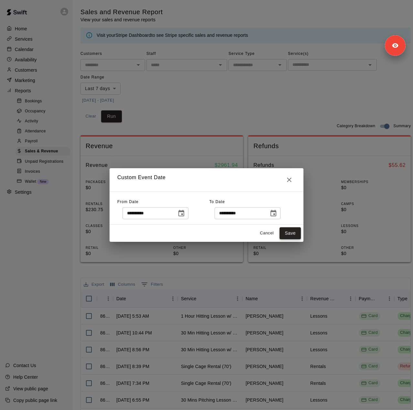
click at [283, 232] on button "Save" at bounding box center [289, 233] width 21 height 12
type input "******"
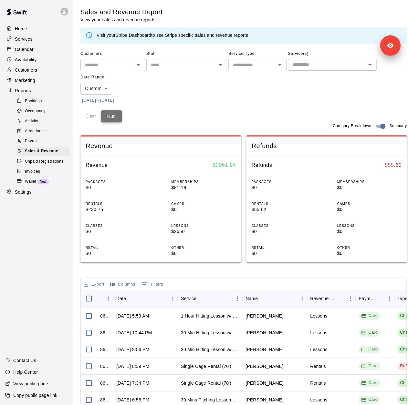
click at [113, 116] on button "Run" at bounding box center [111, 116] width 21 height 12
click at [114, 98] on button "8/20/2025 - 9/19/2025" at bounding box center [97, 101] width 35 height 10
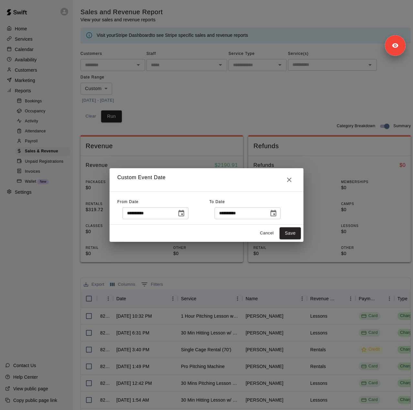
click at [276, 211] on icon "Choose date, selected date is Sep 19, 2025" at bounding box center [273, 213] width 6 height 6
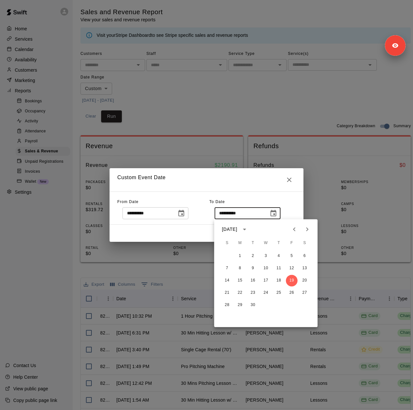
click at [305, 230] on icon "Next month" at bounding box center [307, 229] width 8 height 8
click at [290, 267] on button "10" at bounding box center [292, 268] width 12 height 12
type input "**********"
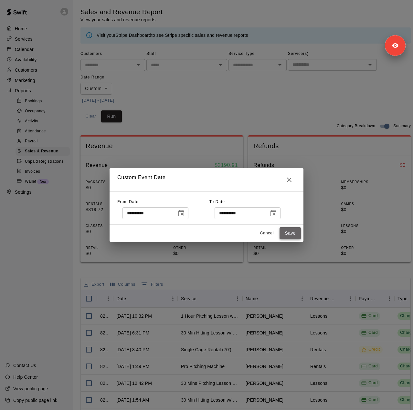
click at [288, 234] on button "Save" at bounding box center [289, 233] width 21 height 12
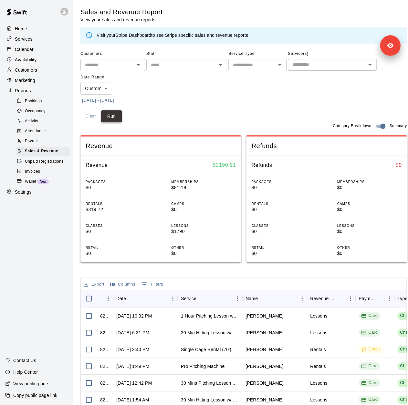
click at [113, 117] on button "Run" at bounding box center [111, 116] width 21 height 12
click at [34, 84] on p "Marketing" at bounding box center [25, 80] width 20 height 6
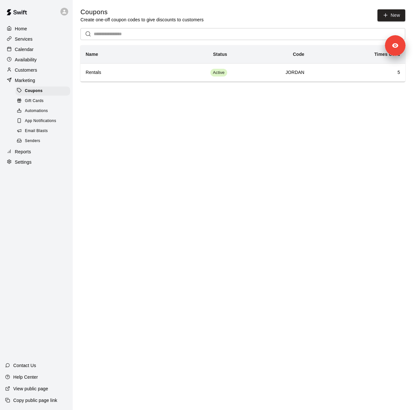
click at [44, 146] on div "Senders" at bounding box center [42, 141] width 55 height 9
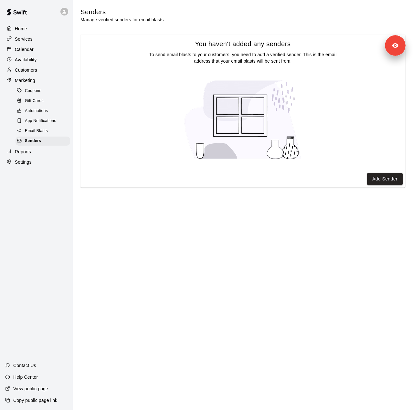
click at [35, 166] on div "Settings" at bounding box center [36, 162] width 62 height 10
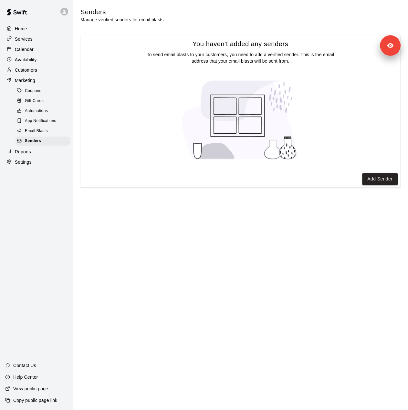
select select "**"
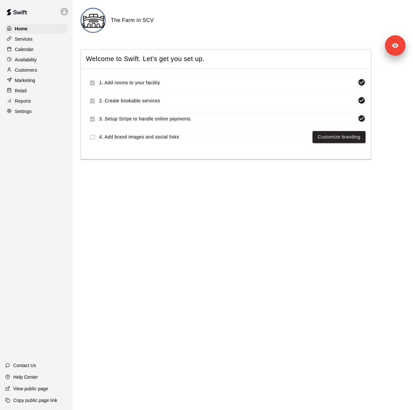
click at [48, 113] on div "Settings" at bounding box center [36, 112] width 62 height 10
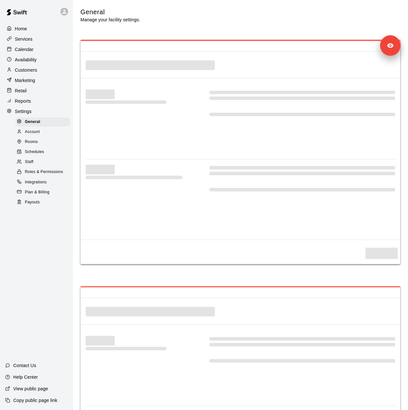
select select "**"
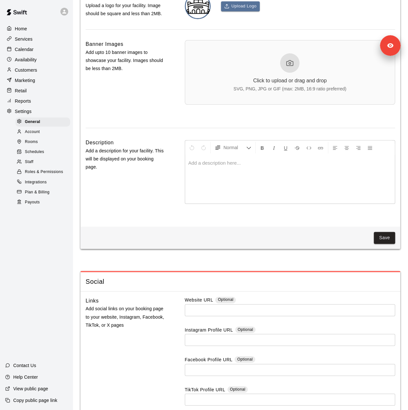
scroll to position [1605, 0]
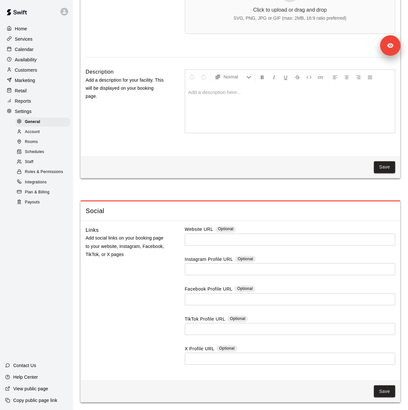
click at [51, 167] on div "Staff" at bounding box center [42, 162] width 55 height 9
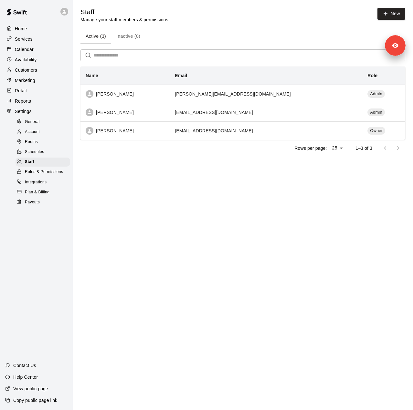
click at [34, 43] on div "Services" at bounding box center [36, 39] width 62 height 10
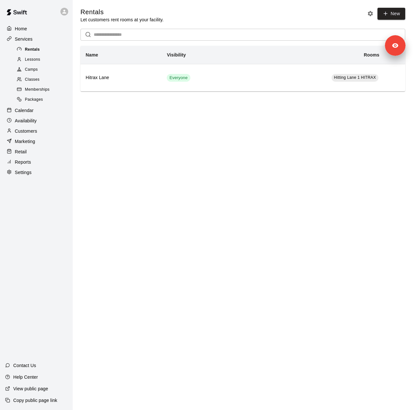
click at [30, 54] on div "Rentals" at bounding box center [42, 49] width 55 height 9
click at [40, 60] on span "Lessons" at bounding box center [32, 60] width 15 height 6
click at [36, 69] on span "Camps" at bounding box center [31, 70] width 13 height 6
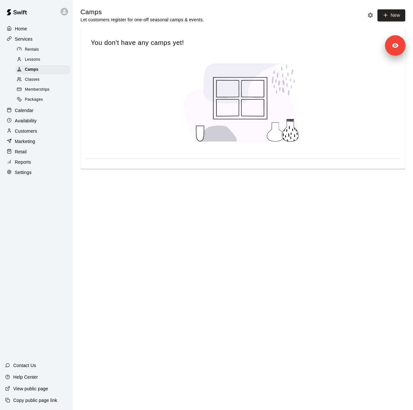
click at [32, 61] on span "Lessons" at bounding box center [32, 60] width 15 height 6
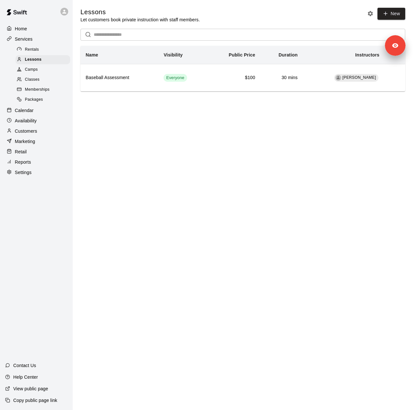
click at [32, 80] on span "Classes" at bounding box center [32, 80] width 15 height 6
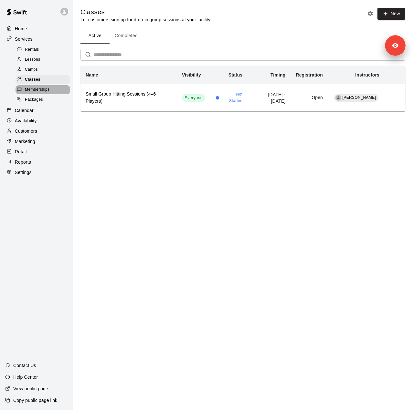
click at [31, 90] on span "Memberships" at bounding box center [37, 90] width 25 height 6
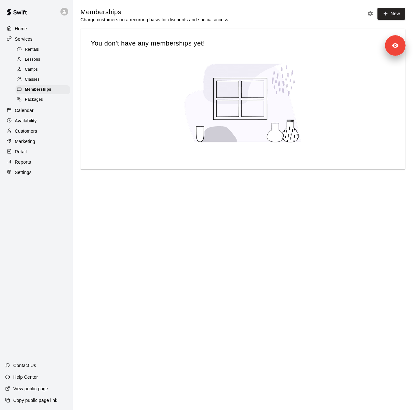
click at [30, 103] on span "Packages" at bounding box center [34, 100] width 18 height 6
click at [24, 115] on div "Calendar" at bounding box center [36, 111] width 62 height 10
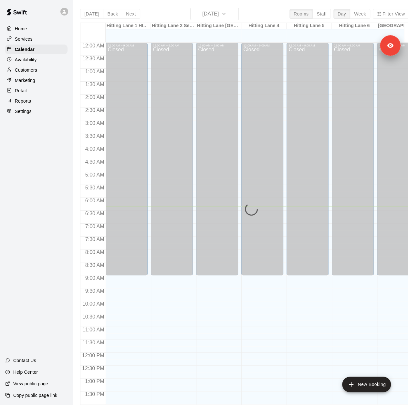
scroll to position [164, 0]
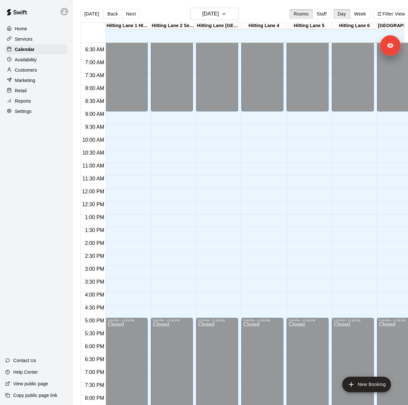
click at [39, 71] on div "Customers" at bounding box center [36, 70] width 62 height 10
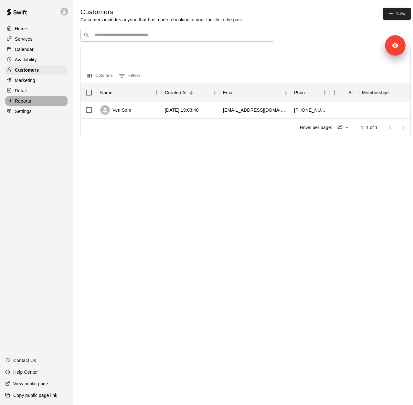
click at [36, 105] on div "Reports" at bounding box center [36, 101] width 62 height 10
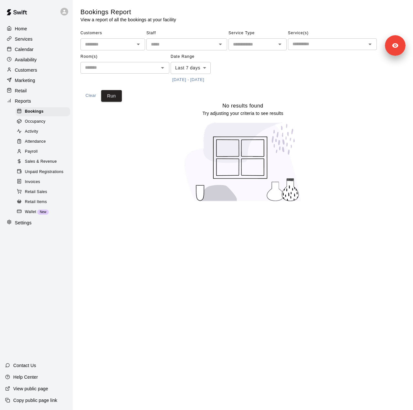
click at [198, 80] on button "[DATE] - [DATE]" at bounding box center [187, 80] width 35 height 10
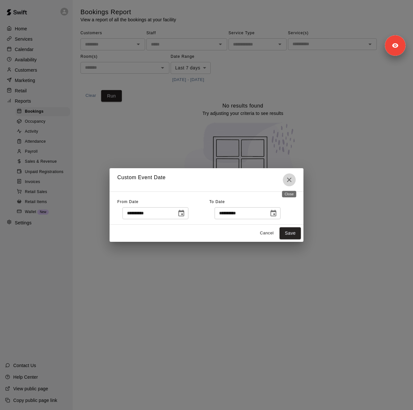
click at [288, 177] on icon "Close" at bounding box center [289, 180] width 8 height 8
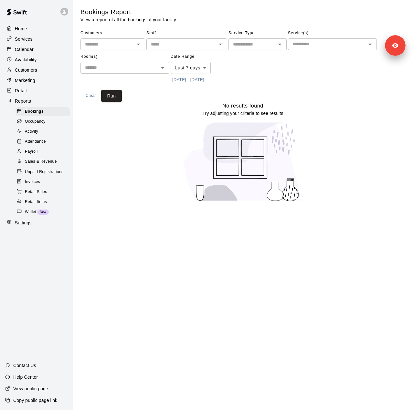
click at [194, 69] on body "Home Services Calendar Availability Customers Marketing Retail Reports Bookings…" at bounding box center [206, 105] width 413 height 210
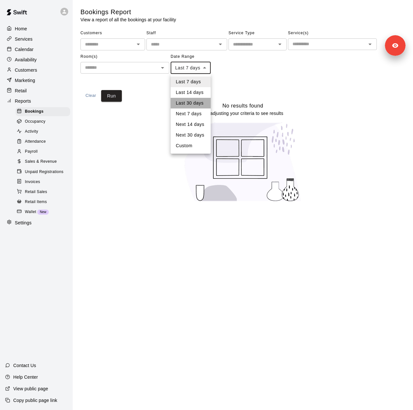
click at [190, 103] on li "Last 30 days" at bounding box center [190, 103] width 40 height 11
type input "*****"
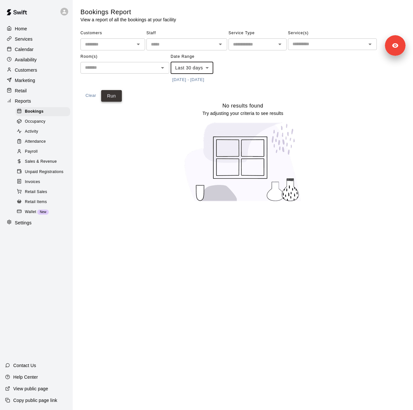
click at [109, 94] on button "Run" at bounding box center [111, 96] width 21 height 12
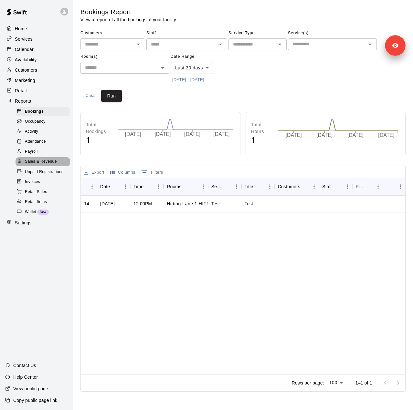
click at [39, 165] on span "Sales & Revenue" at bounding box center [41, 162] width 32 height 6
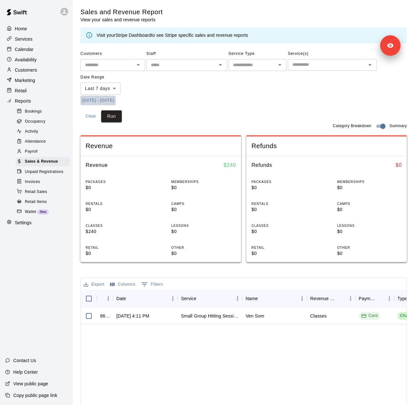
click at [116, 100] on button "[DATE] - [DATE]" at bounding box center [97, 101] width 35 height 10
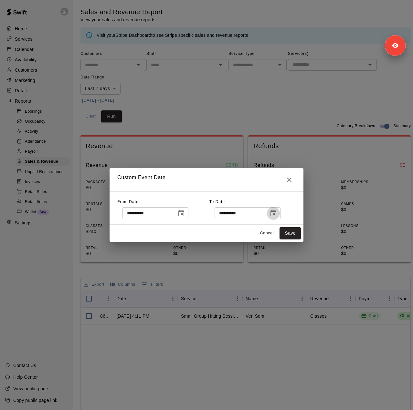
click at [277, 212] on icon "Choose date, selected date is Oct 11, 2025" at bounding box center [273, 214] width 8 height 8
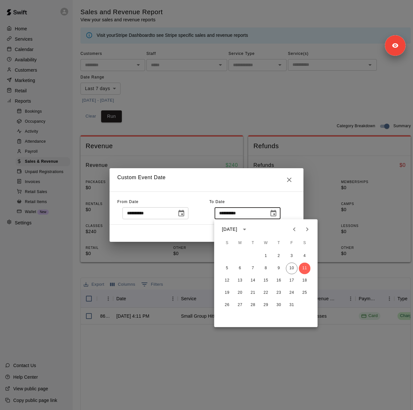
click at [290, 180] on icon "Close" at bounding box center [289, 180] width 8 height 8
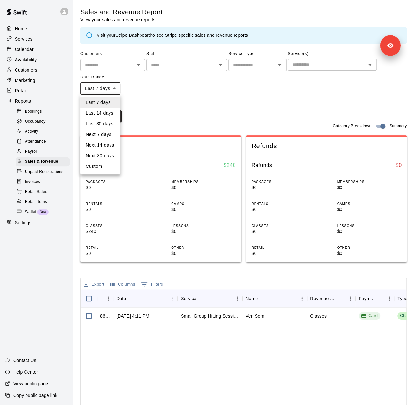
click at [109, 90] on body "Home Services Calendar Availability Customers Marketing Retail Reports Bookings…" at bounding box center [204, 253] width 408 height 506
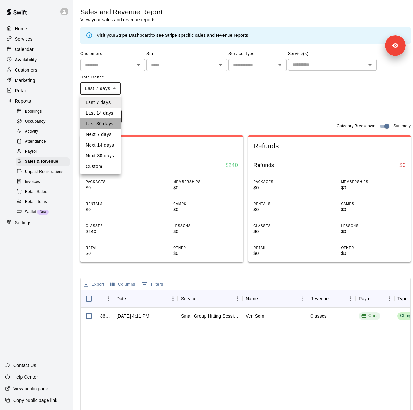
click at [109, 125] on li "Last 30 days" at bounding box center [100, 123] width 40 height 11
type input "*****"
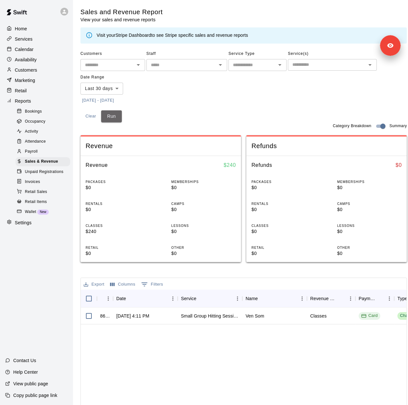
click at [109, 116] on button "Run" at bounding box center [111, 116] width 21 height 12
